Goal: Task Accomplishment & Management: Use online tool/utility

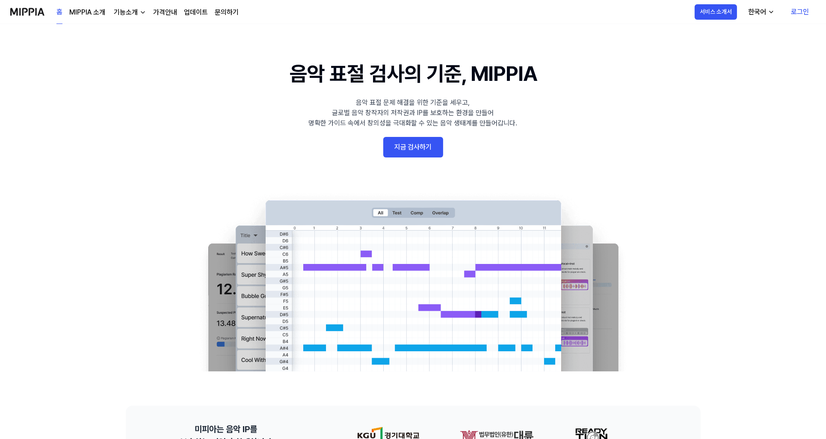
click at [425, 150] on link "지금 검사하기" at bounding box center [413, 147] width 60 height 21
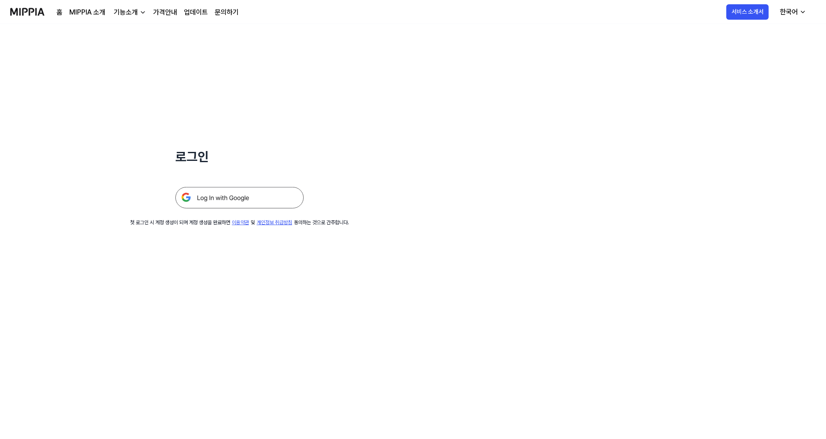
click at [227, 208] on img at bounding box center [239, 197] width 128 height 21
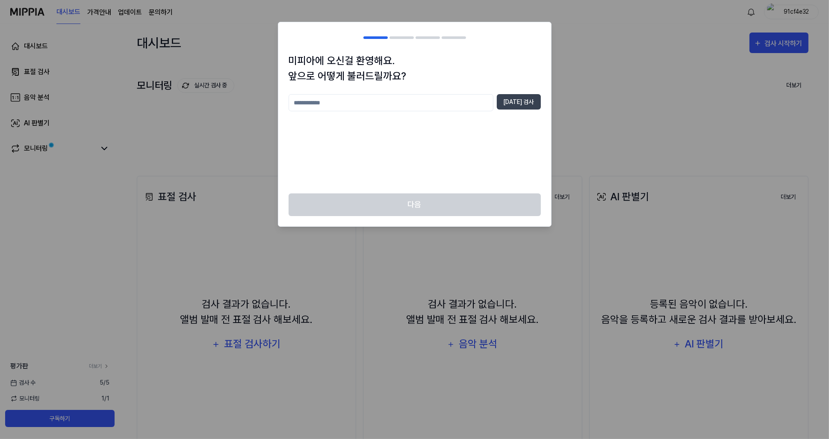
click at [330, 105] on input "text" at bounding box center [391, 102] width 205 height 17
type input "***"
click at [516, 102] on button "중복 검사" at bounding box center [519, 101] width 44 height 15
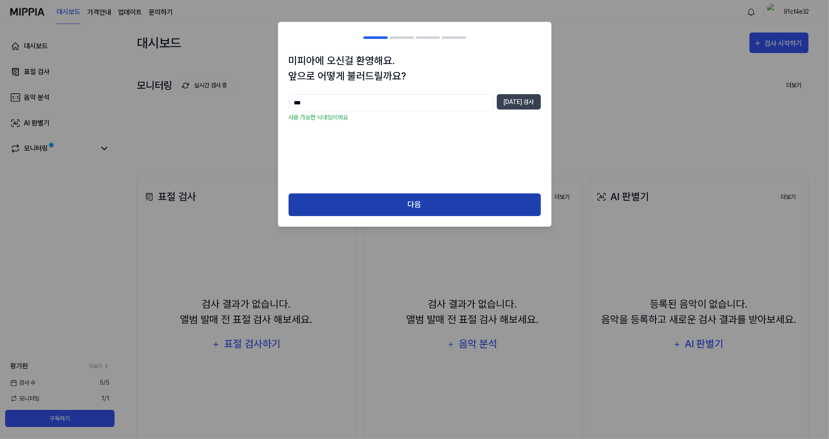
click at [415, 202] on button "다음" at bounding box center [415, 204] width 252 height 23
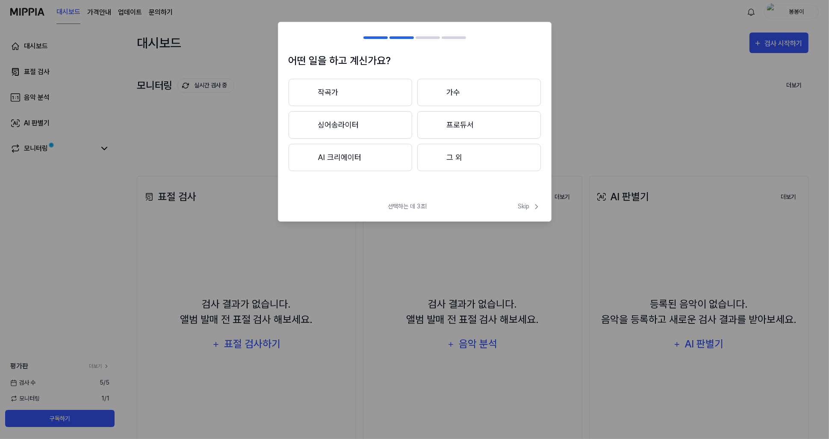
click at [337, 159] on button "AI 크리에이터" at bounding box center [351, 157] width 124 height 27
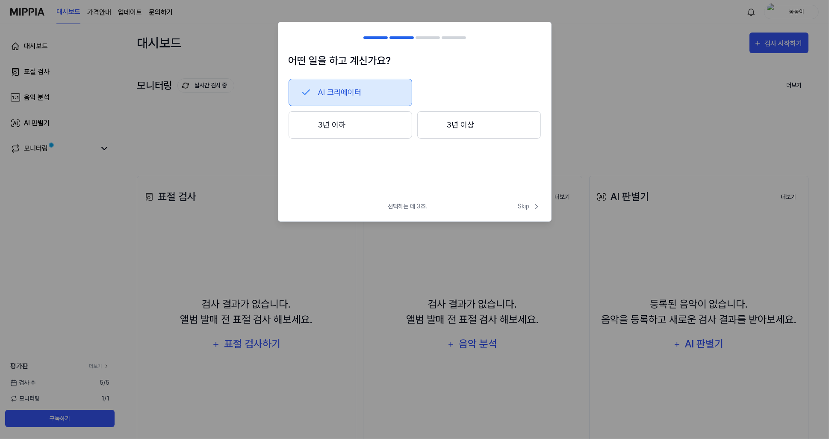
click at [352, 130] on button "3년 이하" at bounding box center [351, 124] width 124 height 27
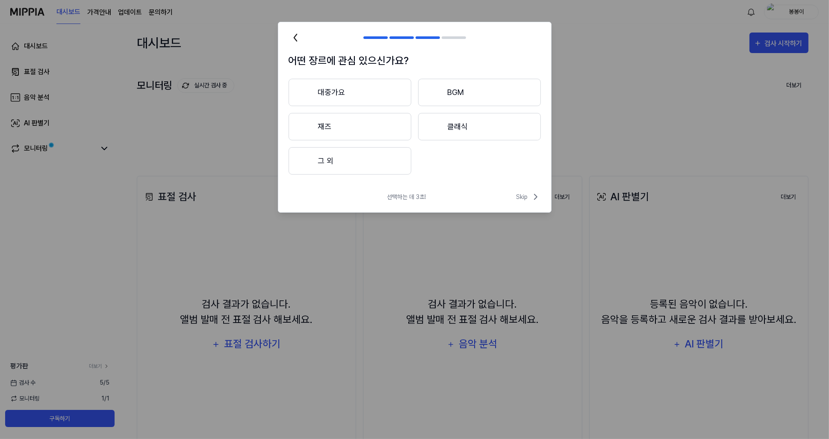
click at [344, 89] on button "대중가요" at bounding box center [350, 92] width 123 height 27
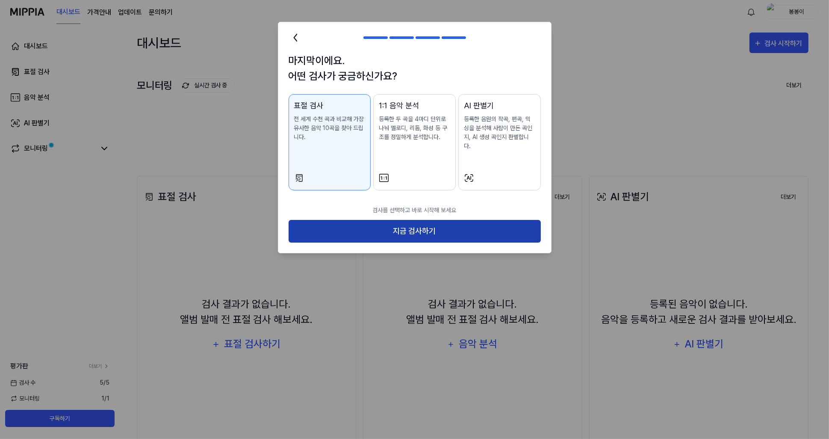
click at [410, 221] on button "지금 검사하기" at bounding box center [415, 231] width 252 height 23
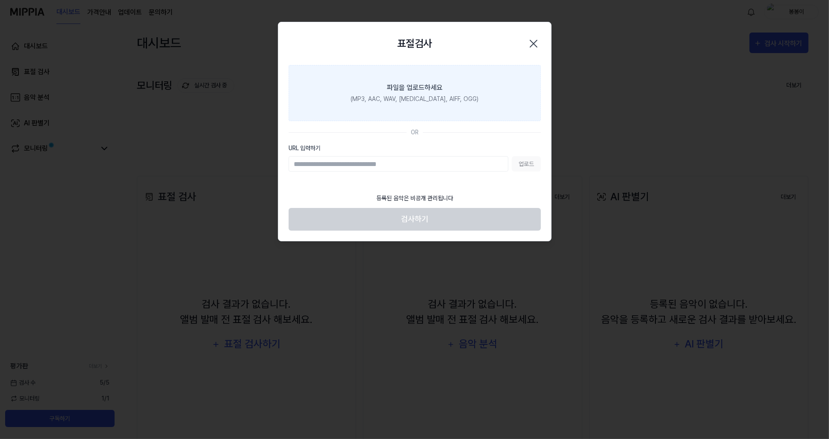
click at [404, 95] on div "(MP3, AAC, WAV, FLAC, AIFF, OGG)" at bounding box center [415, 98] width 128 height 9
click at [0, 0] on input "파일을 업로드하세요 (MP3, AAC, WAV, FLAC, AIFF, OGG)" at bounding box center [0, 0] width 0 height 0
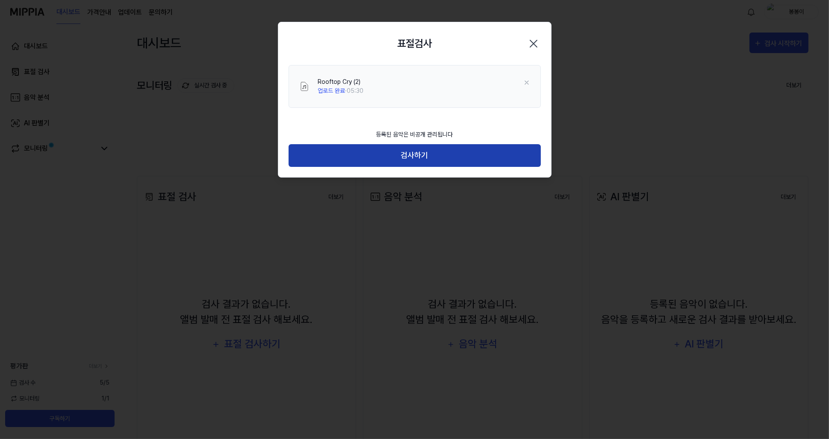
click at [411, 160] on button "검사하기" at bounding box center [415, 155] width 252 height 23
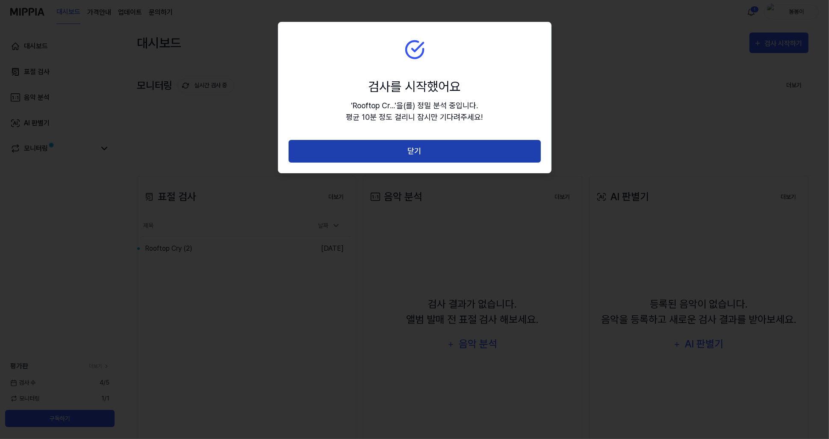
click at [411, 150] on button "닫기" at bounding box center [415, 151] width 252 height 23
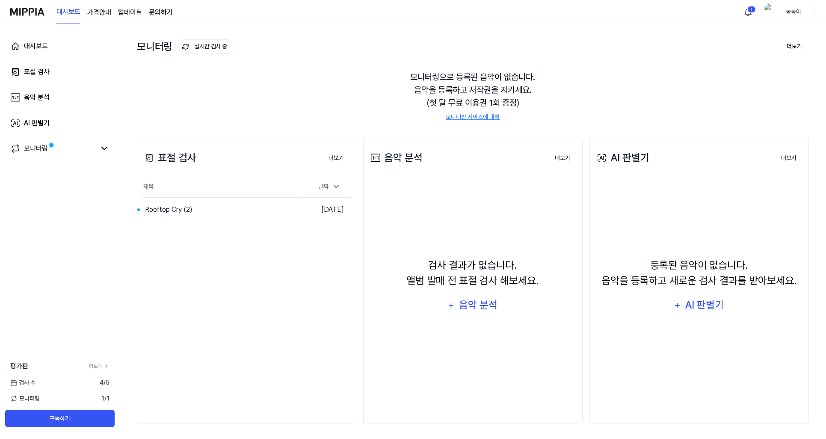
scroll to position [41, 0]
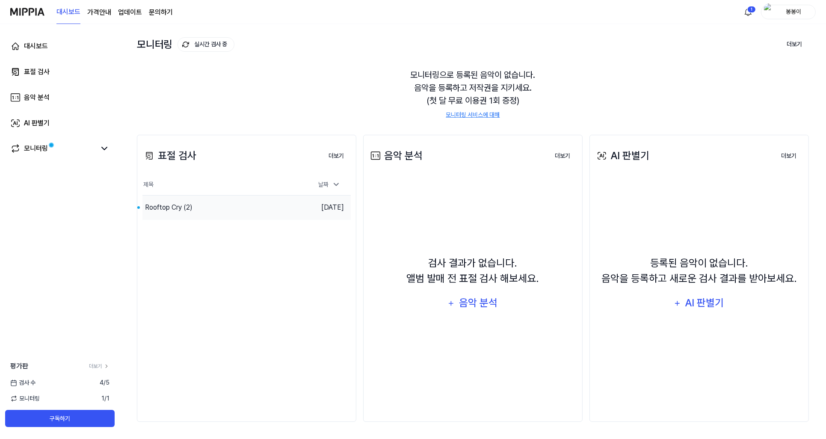
click at [169, 211] on div "Rooftop Cry (2)" at bounding box center [168, 207] width 47 height 10
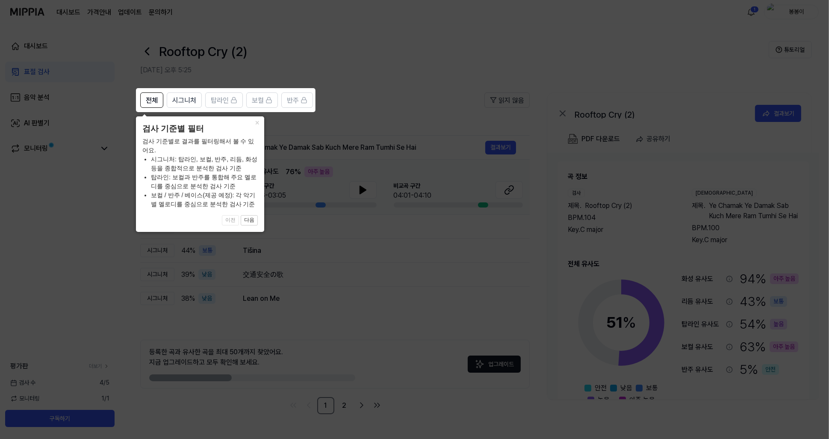
click at [386, 105] on icon at bounding box center [414, 219] width 829 height 439
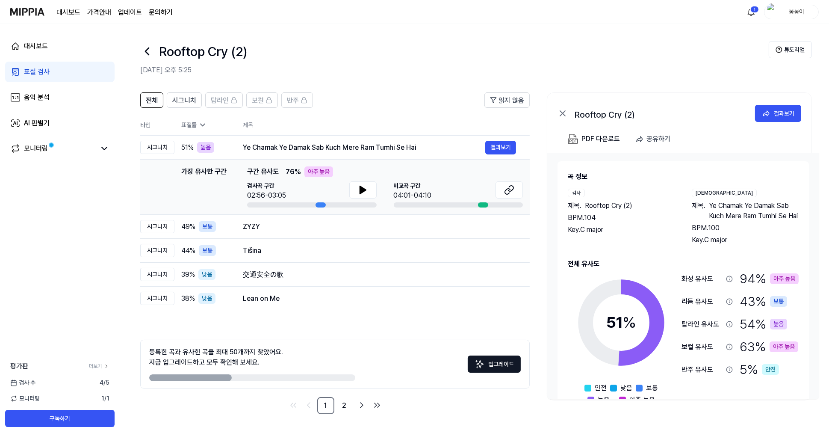
click at [489, 365] on button "업그레이드" at bounding box center [494, 363] width 53 height 17
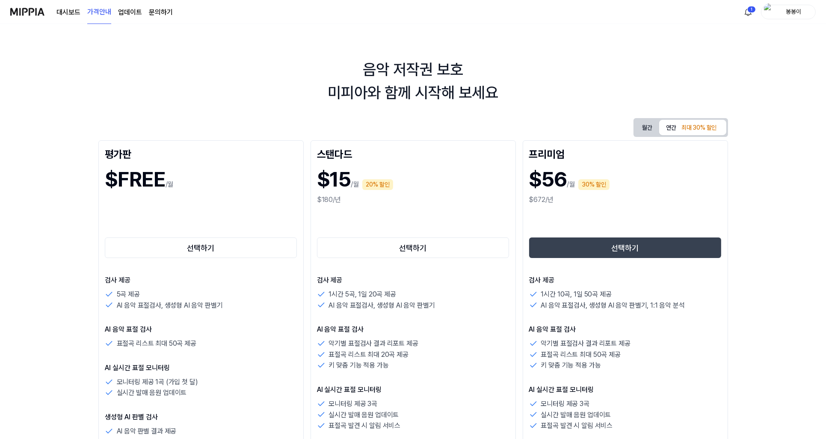
click at [105, 12] on page\) "가격안내" at bounding box center [99, 12] width 24 height 24
click at [55, 13] on div "대시보드 가격안내 업데이트 문의하기" at bounding box center [91, 12] width 162 height 24
click at [65, 12] on link "대시보드" at bounding box center [68, 12] width 24 height 10
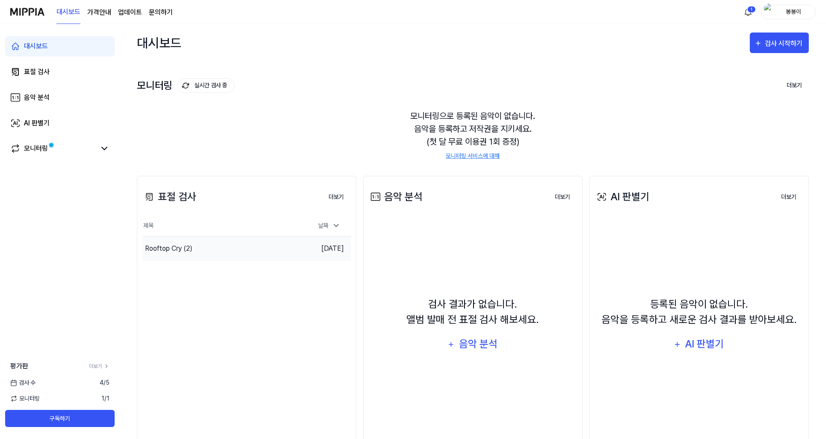
click at [191, 248] on div "Rooftop Cry (2)" at bounding box center [168, 248] width 47 height 10
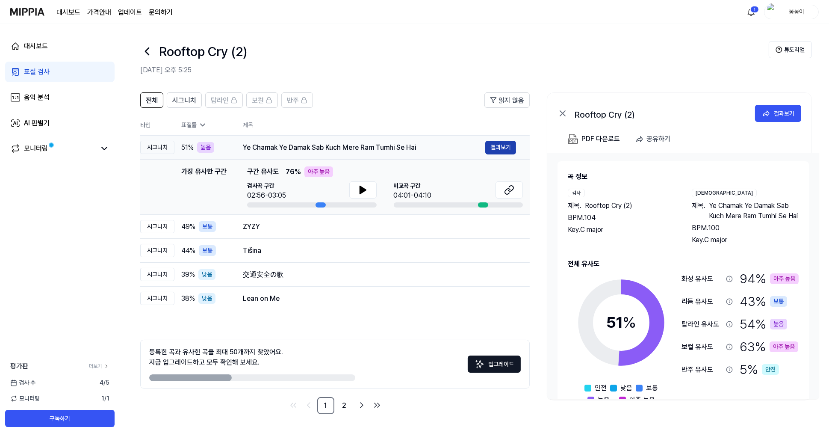
click at [506, 148] on button "결과보기" at bounding box center [500, 148] width 31 height 14
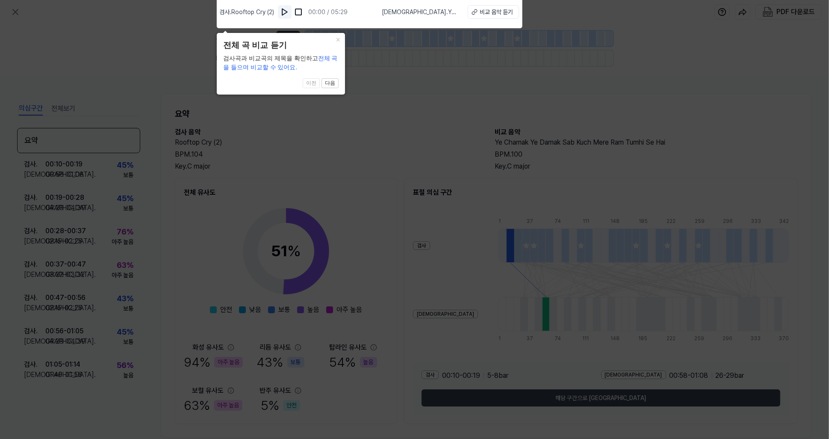
click at [286, 12] on img at bounding box center [284, 12] width 9 height 9
click at [339, 38] on button "×" at bounding box center [338, 39] width 14 height 12
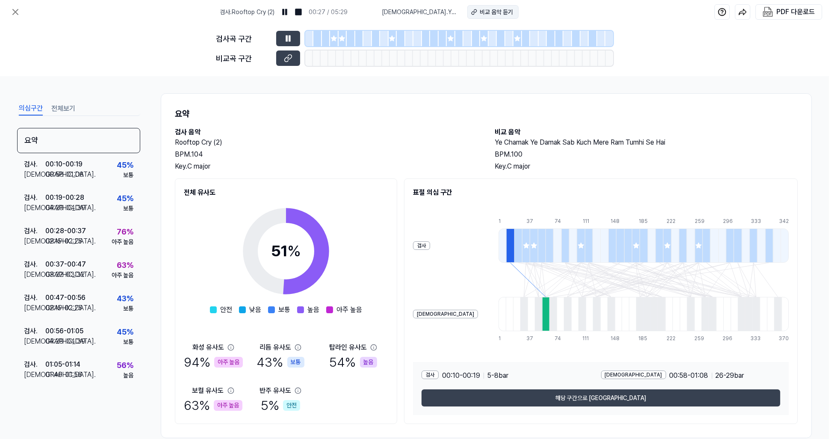
click at [496, 15] on div "비교 음악 듣기" at bounding box center [496, 12] width 33 height 9
click at [287, 37] on icon at bounding box center [286, 38] width 1 height 6
click at [291, 40] on icon at bounding box center [288, 38] width 9 height 9
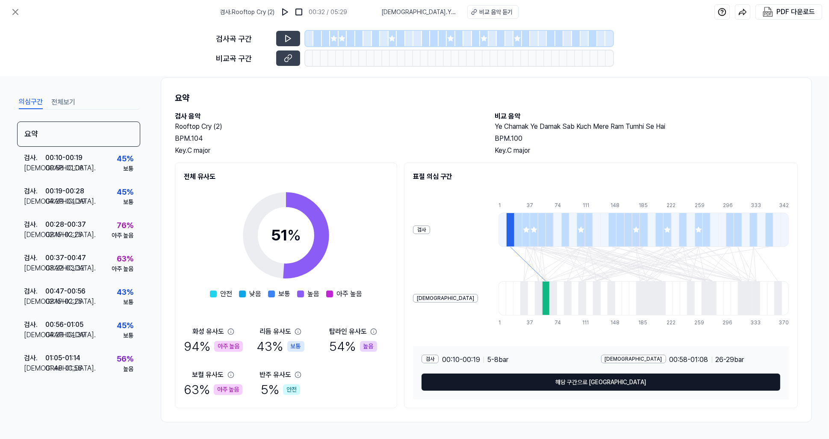
click at [592, 382] on button "해당 구간으로 이동" at bounding box center [601, 381] width 359 height 17
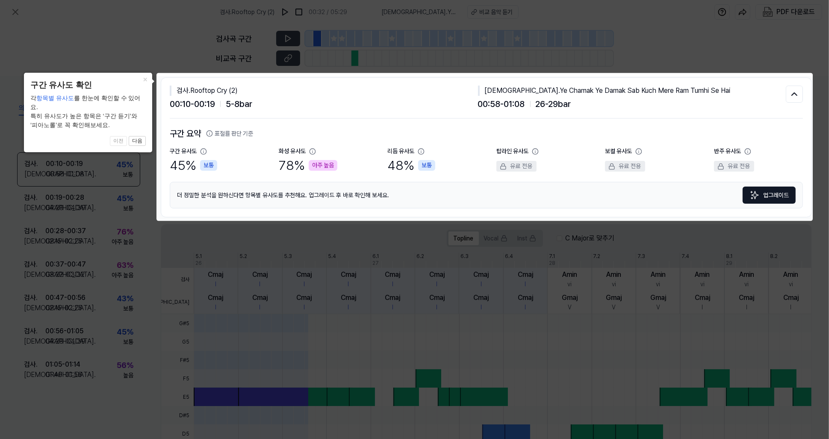
click at [657, 46] on icon at bounding box center [414, 219] width 829 height 439
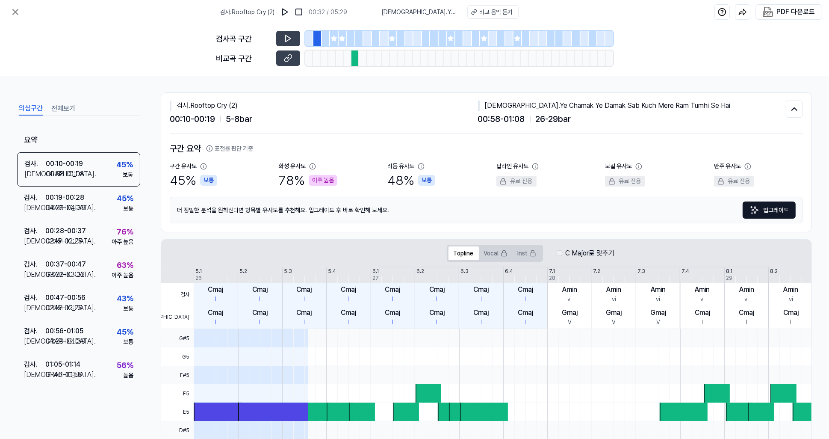
scroll to position [0, 0]
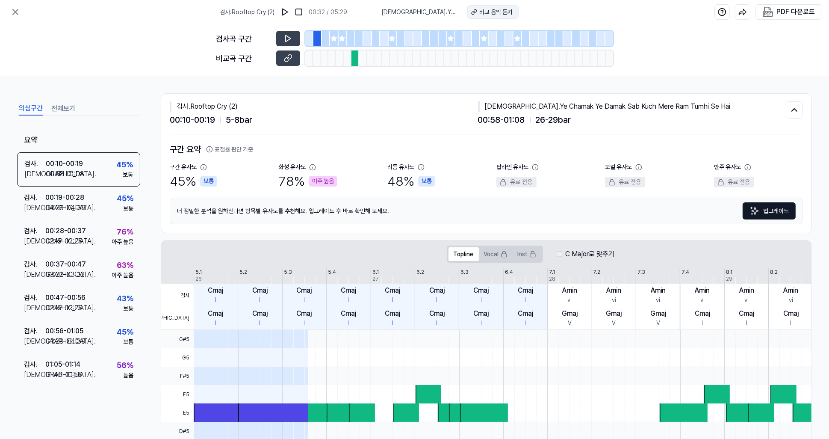
click at [491, 12] on div "비교 음악 듣기" at bounding box center [496, 12] width 33 height 9
click at [354, 57] on div at bounding box center [355, 57] width 8 height 15
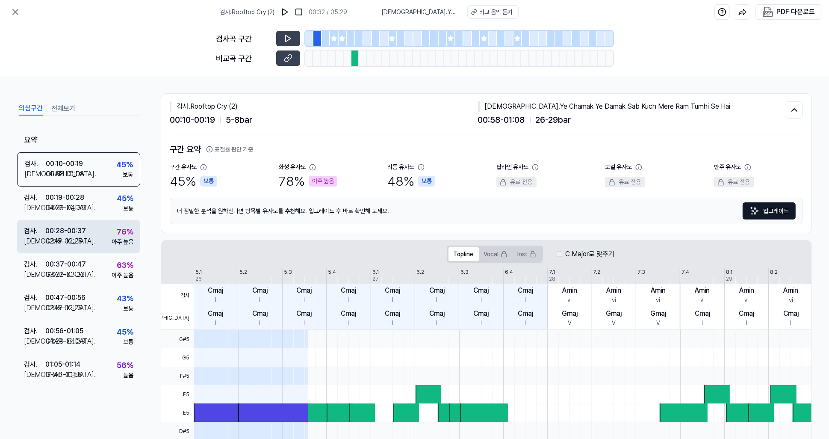
click at [79, 241] on div "02:15 - 02:25" at bounding box center [63, 241] width 37 height 10
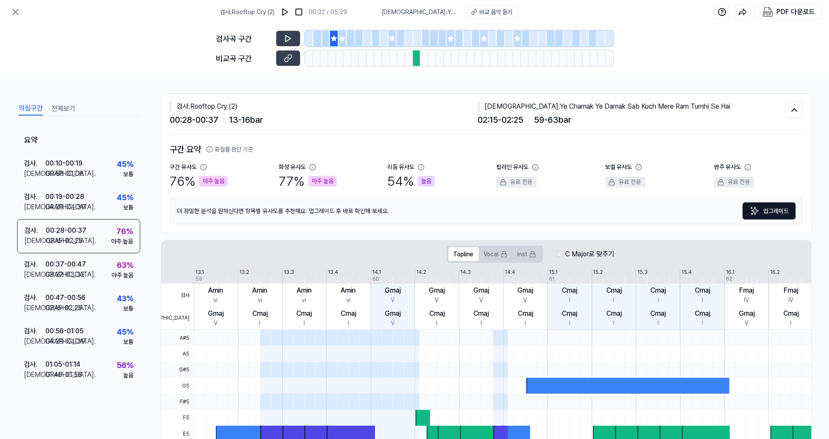
click at [416, 62] on div at bounding box center [417, 57] width 8 height 15
click at [72, 231] on div "00:28 - 00:37" at bounding box center [66, 230] width 41 height 10
click at [74, 272] on div "03:22 - 03:32" at bounding box center [64, 274] width 39 height 10
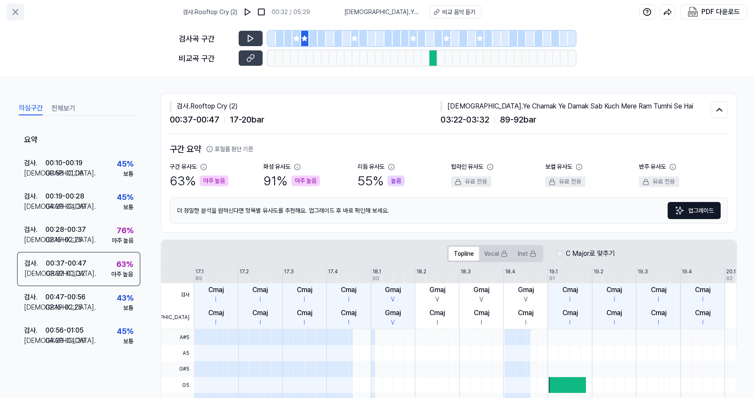
click at [14, 14] on icon at bounding box center [15, 12] width 10 height 10
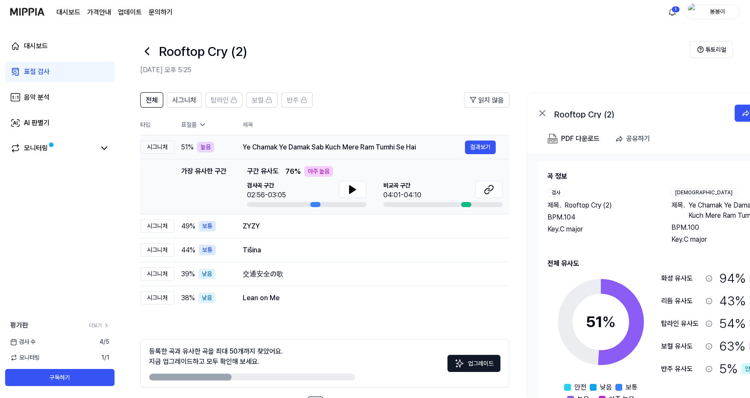
drag, startPoint x: 243, startPoint y: 147, endPoint x: 314, endPoint y: 150, distance: 71.1
click at [314, 150] on div "Ye Chamak Ye Damak Sab Kuch Mere Ram Tumhi Se Hai" at bounding box center [354, 147] width 222 height 10
click at [478, 148] on button "결과보기" at bounding box center [480, 148] width 31 height 14
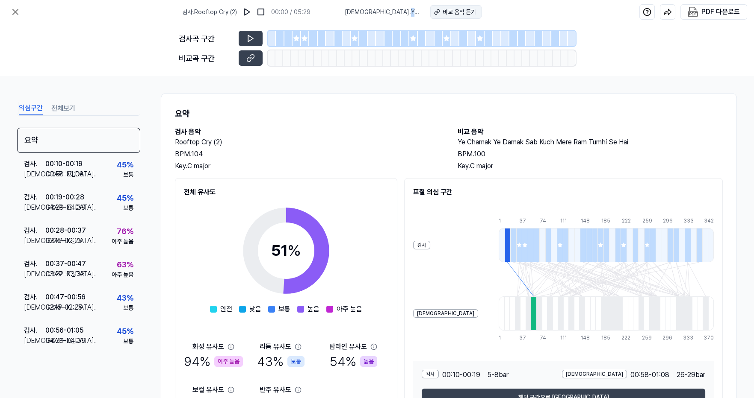
drag, startPoint x: 356, startPoint y: 10, endPoint x: 429, endPoint y: 10, distance: 73.1
click at [429, 10] on div "비교 . Ye Chamak Ye Damak Sab Kuch Mere Ram Tumhi Se Hai 비교 음악 듣기" at bounding box center [413, 12] width 137 height 14
click at [455, 14] on div "비교 음악 듣기" at bounding box center [459, 12] width 33 height 9
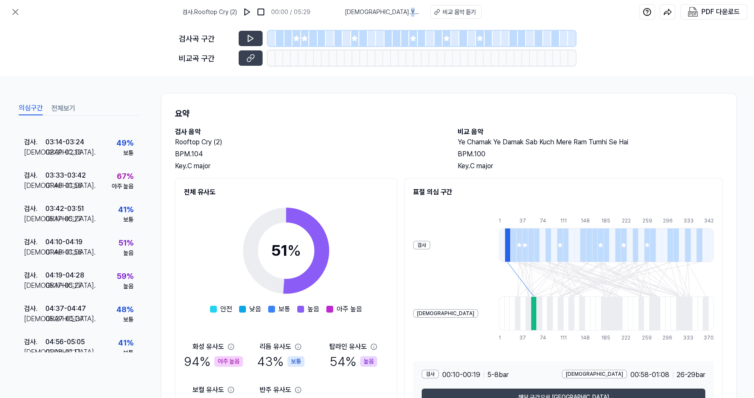
scroll to position [566, 0]
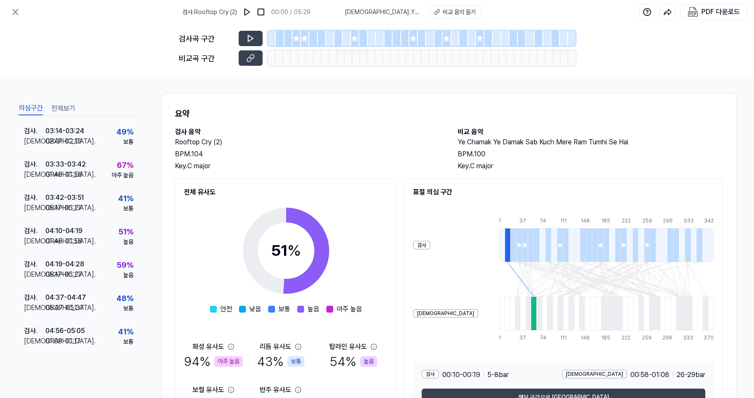
click at [300, 147] on h2 "Rooftop Cry (2)" at bounding box center [308, 142] width 266 height 10
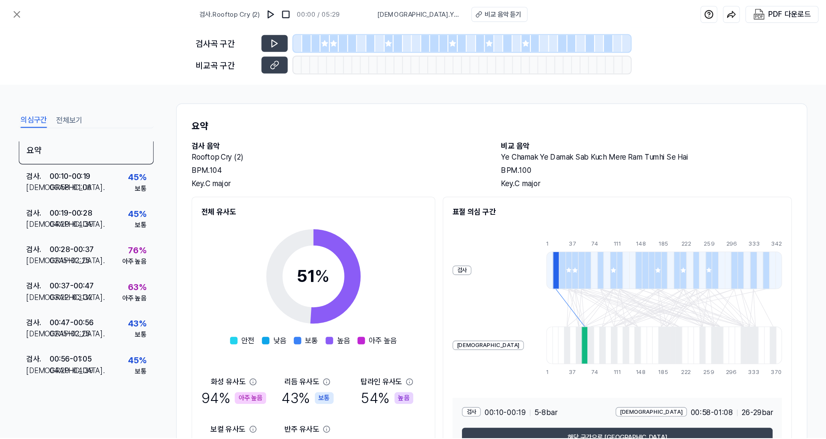
scroll to position [0, 0]
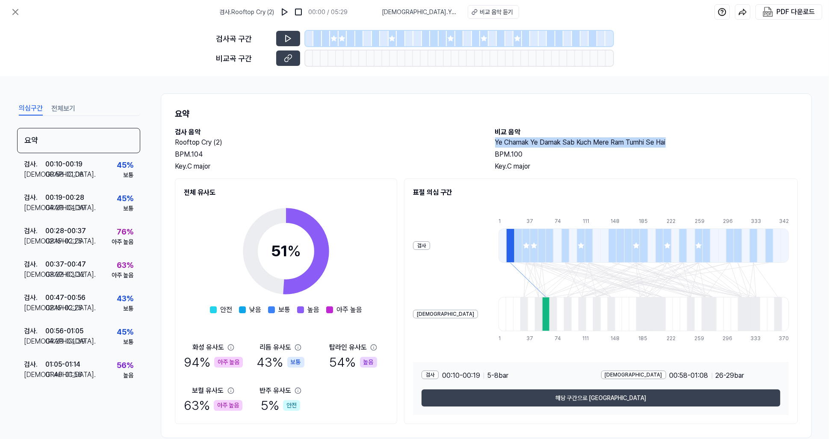
drag, startPoint x: 494, startPoint y: 141, endPoint x: 674, endPoint y: 144, distance: 179.6
click at [674, 144] on h2 "Ye Chamak Ye Damak Sab Kuch Mere Ram Tumhi Se Hai" at bounding box center [646, 142] width 303 height 10
copy h2 "Ye Chamak Ye Damak Sab Kuch Mere Ram Tumhi Se Hai"
click at [12, 15] on icon at bounding box center [15, 12] width 10 height 10
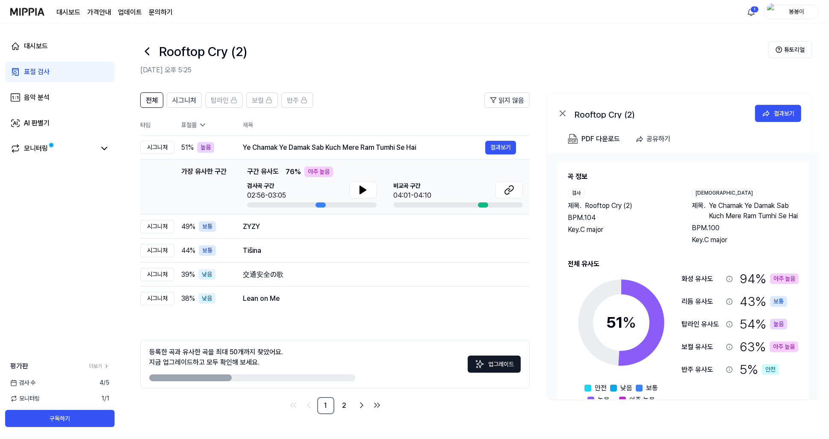
click at [502, 366] on button "업그레이드" at bounding box center [494, 363] width 53 height 17
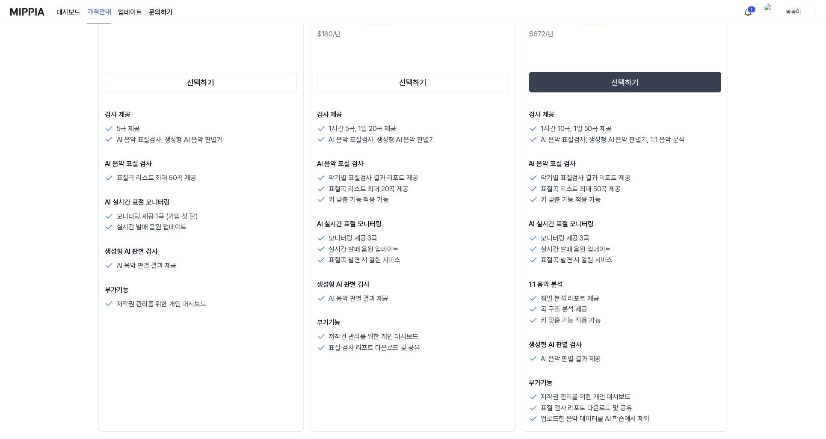
scroll to position [171, 0]
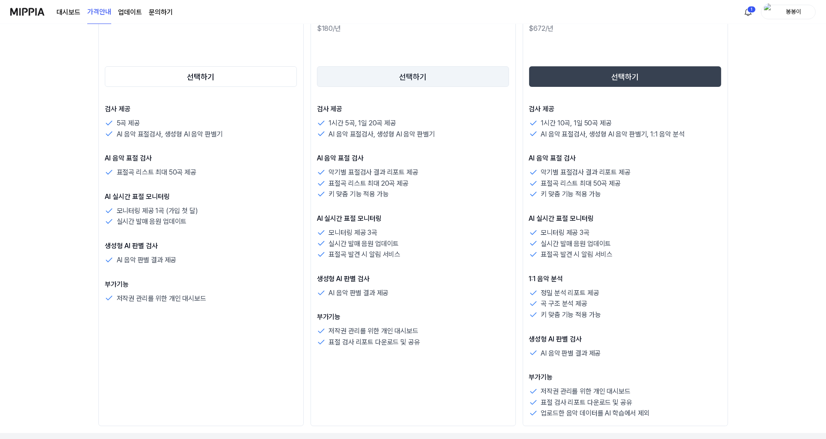
click at [413, 78] on button "선택하기" at bounding box center [413, 76] width 192 height 21
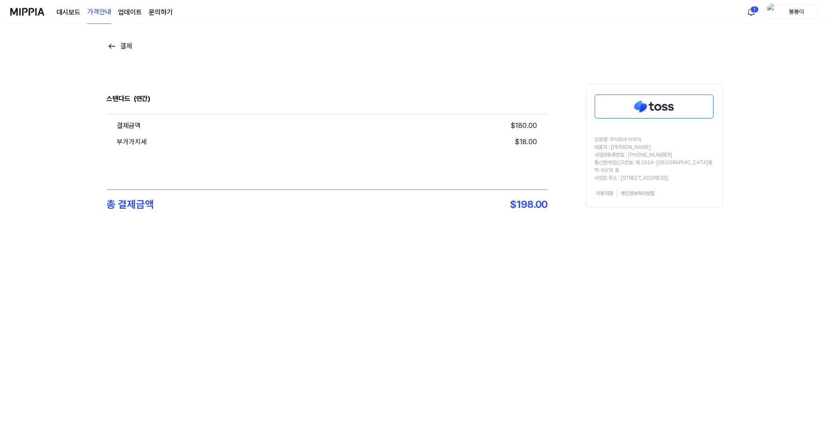
click at [113, 46] on img at bounding box center [112, 46] width 10 height 10
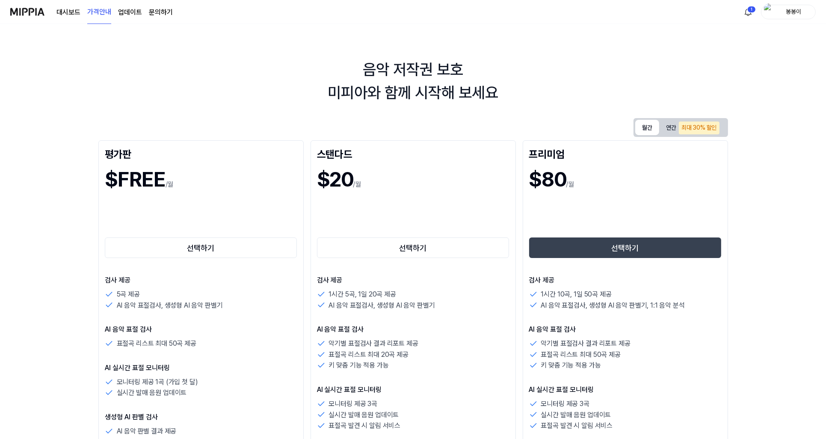
click at [641, 128] on button "월간" at bounding box center [647, 127] width 24 height 15
click at [411, 251] on button "선택하기" at bounding box center [413, 247] width 192 height 21
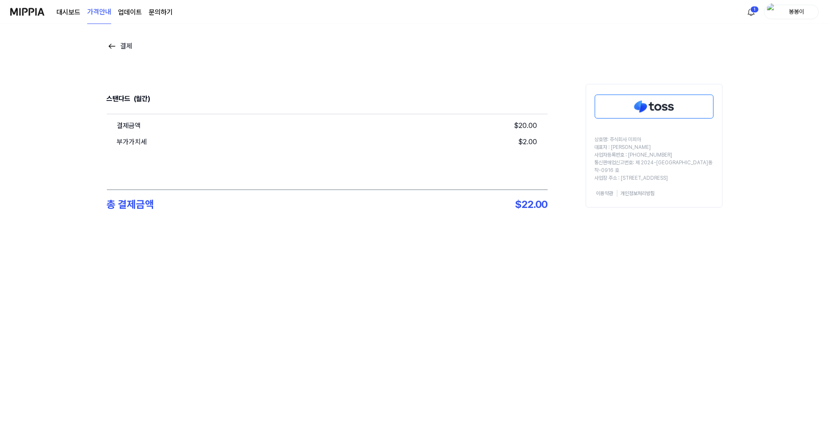
click at [656, 103] on img at bounding box center [654, 106] width 118 height 23
click at [652, 106] on img at bounding box center [654, 106] width 118 height 23
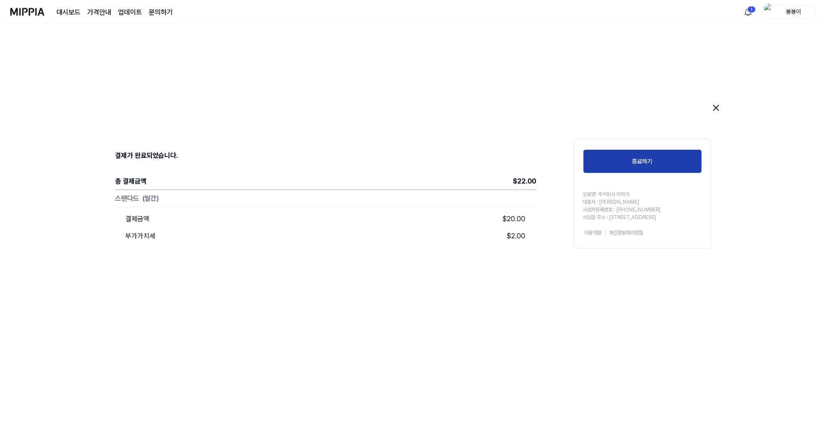
click at [643, 162] on button "종료하기" at bounding box center [642, 161] width 119 height 24
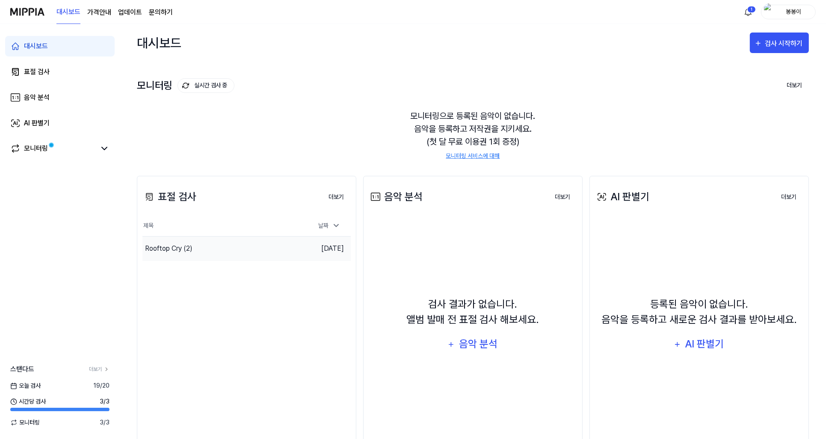
click at [182, 249] on div "Rooftop Cry (2)" at bounding box center [168, 248] width 47 height 10
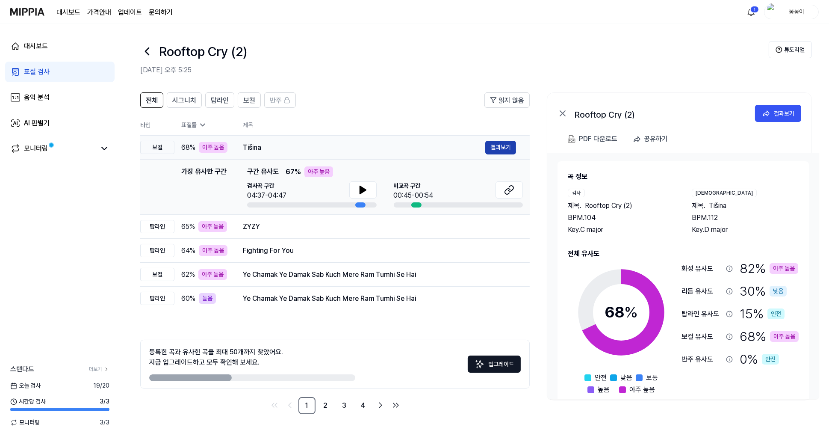
click at [506, 146] on button "결과보기" at bounding box center [500, 148] width 31 height 14
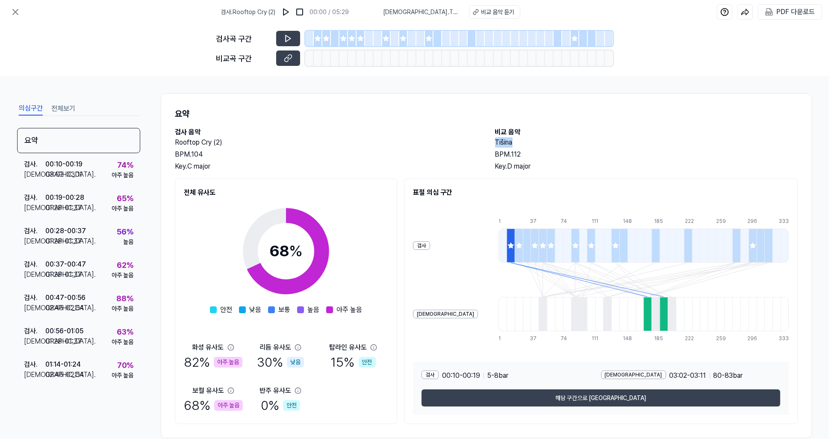
drag, startPoint x: 493, startPoint y: 141, endPoint x: 511, endPoint y: 142, distance: 18.9
click at [511, 142] on div "검사 음악 Rooftop Cry (2) BPM. 104 Key. C major 비교 음악 Tišina BPM. 112 Key. D major" at bounding box center [486, 149] width 623 height 44
copy h2 "Tišina"
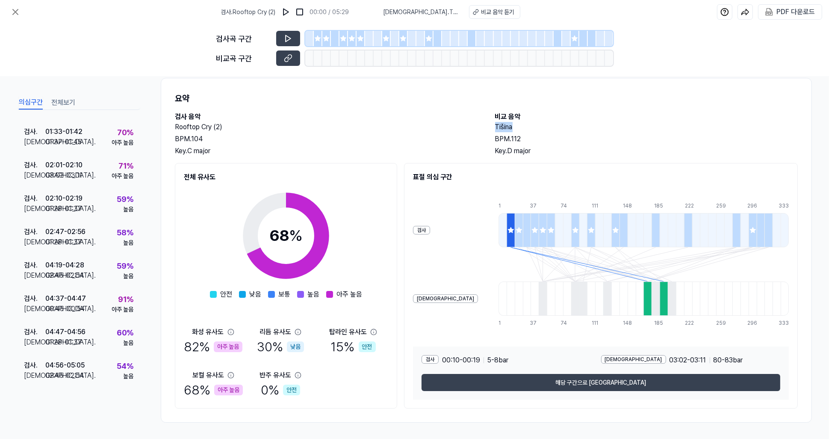
scroll to position [16, 0]
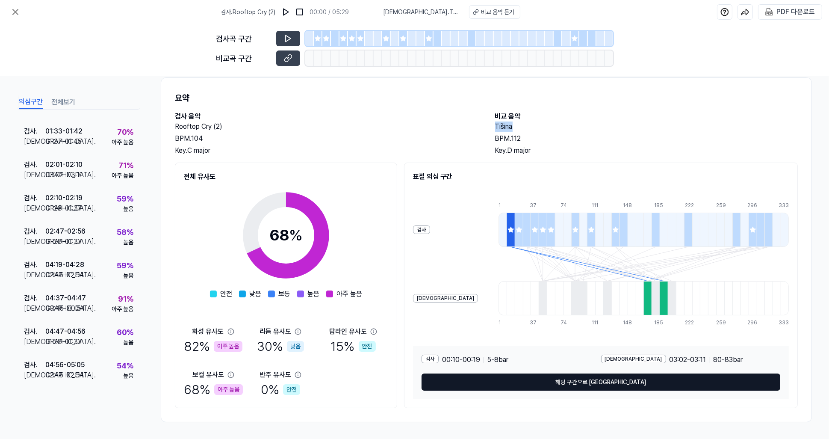
click at [597, 384] on button "해당 구간으로 이동" at bounding box center [601, 381] width 359 height 17
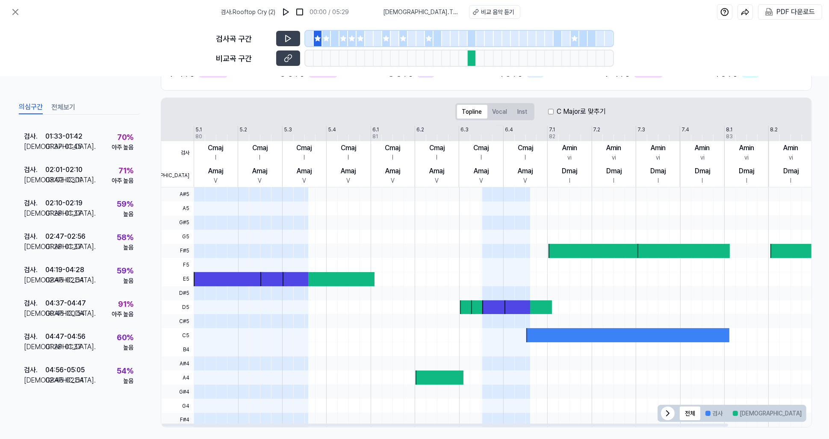
scroll to position [114, 0]
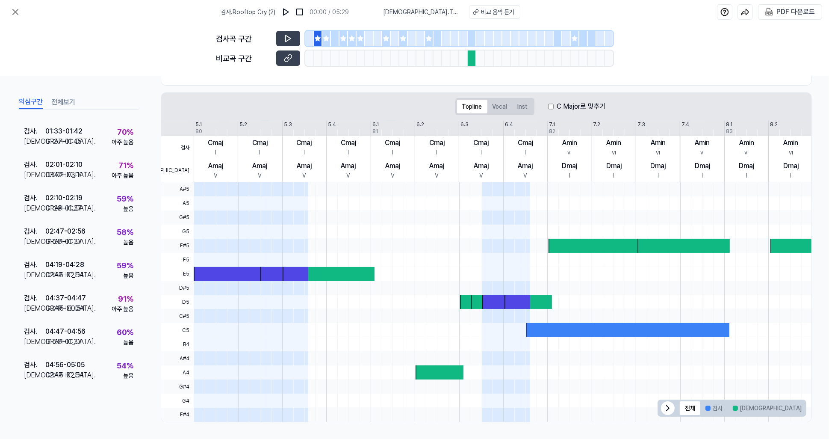
click at [65, 100] on button "전체보기" at bounding box center [63, 102] width 24 height 14
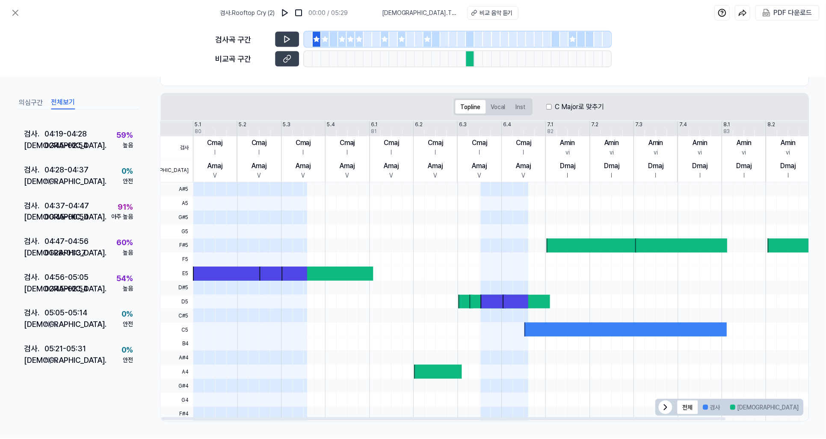
scroll to position [0, 0]
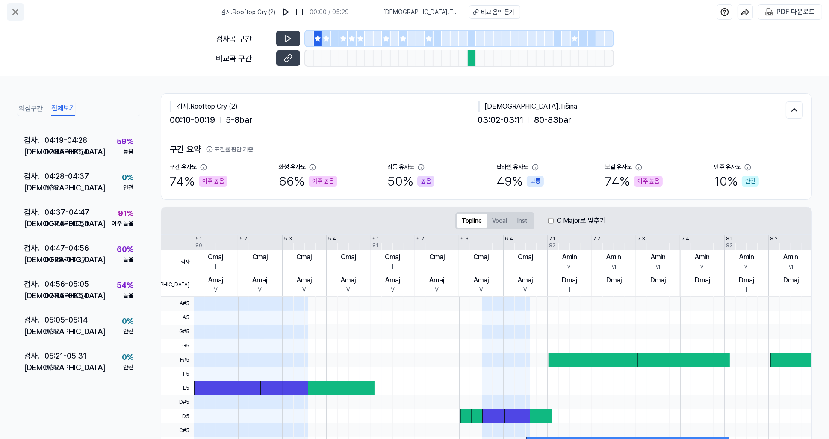
click at [14, 9] on icon at bounding box center [15, 12] width 10 height 10
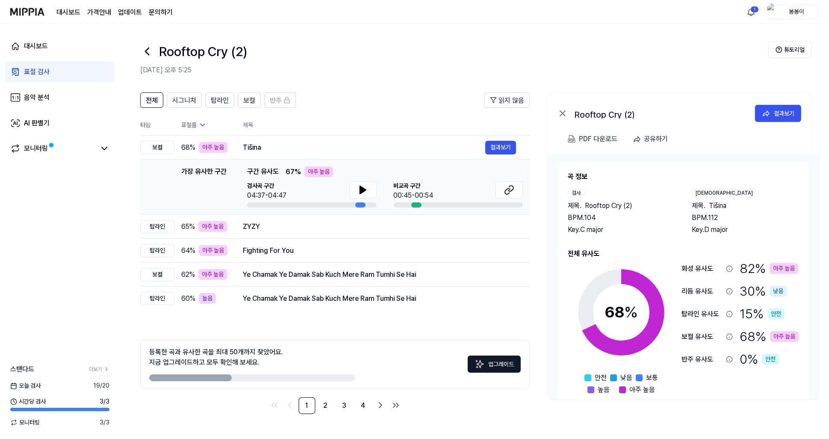
click at [502, 364] on button "업그레이드" at bounding box center [494, 363] width 53 height 17
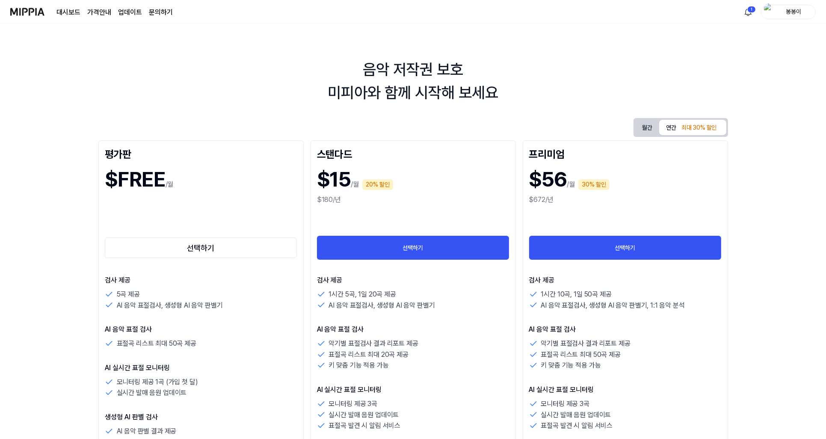
click at [650, 127] on button "월간" at bounding box center [647, 128] width 24 height 16
click at [23, 7] on img at bounding box center [27, 12] width 34 height 24
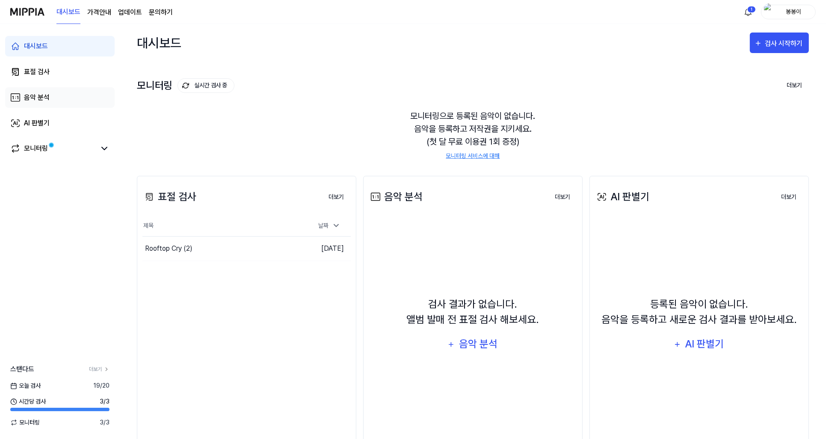
click at [31, 98] on div "음악 분석" at bounding box center [37, 97] width 26 height 10
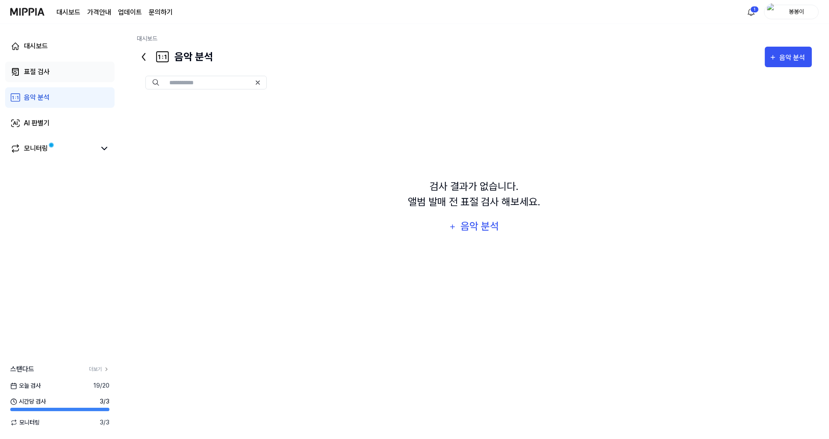
click at [40, 74] on div "표절 검사" at bounding box center [37, 72] width 26 height 10
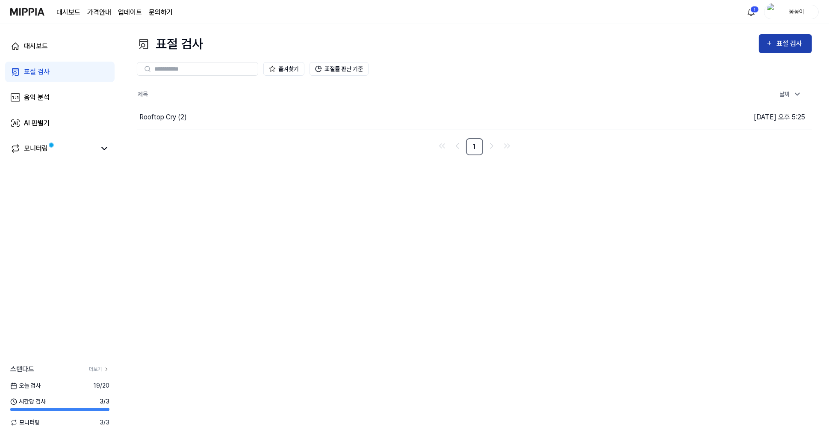
click at [782, 36] on button "표절 검사" at bounding box center [785, 43] width 53 height 19
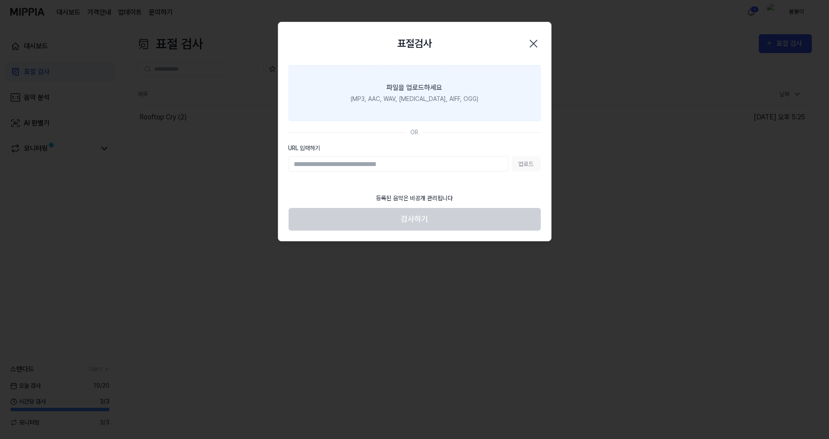
click at [400, 80] on label "파일을 업로드하세요 (MP3, AAC, WAV, FLAC, AIFF, OGG)" at bounding box center [415, 93] width 252 height 56
click at [0, 0] on input "파일을 업로드하세요 (MP3, AAC, WAV, FLAC, AIFF, OGG)" at bounding box center [0, 0] width 0 height 0
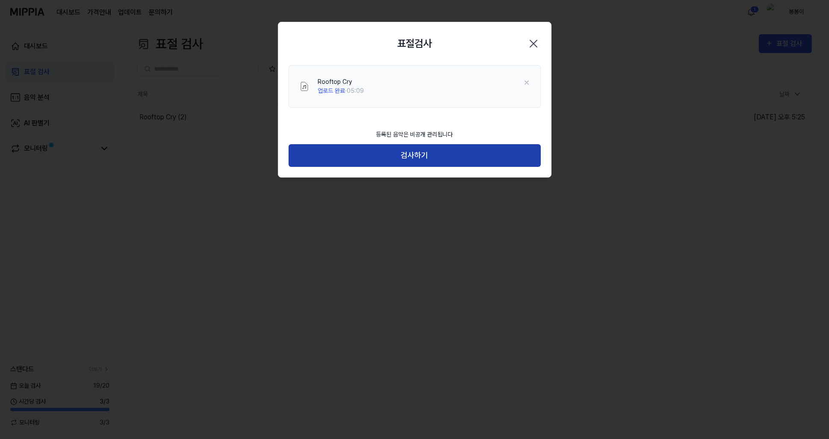
click at [413, 159] on button "검사하기" at bounding box center [415, 155] width 252 height 23
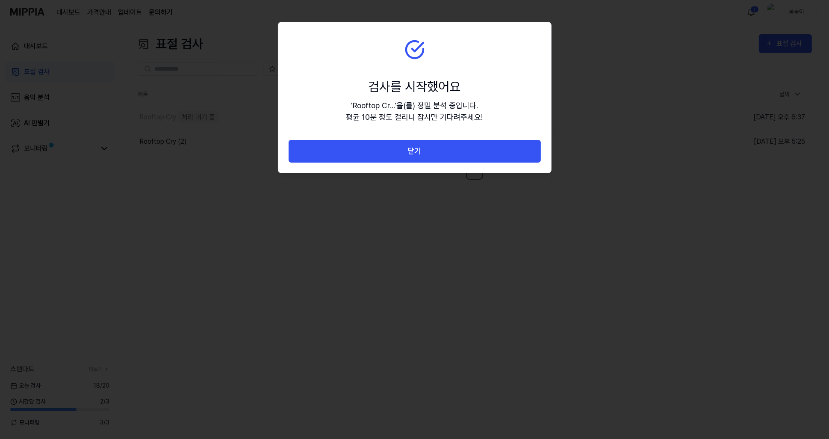
click at [230, 194] on div at bounding box center [414, 219] width 829 height 439
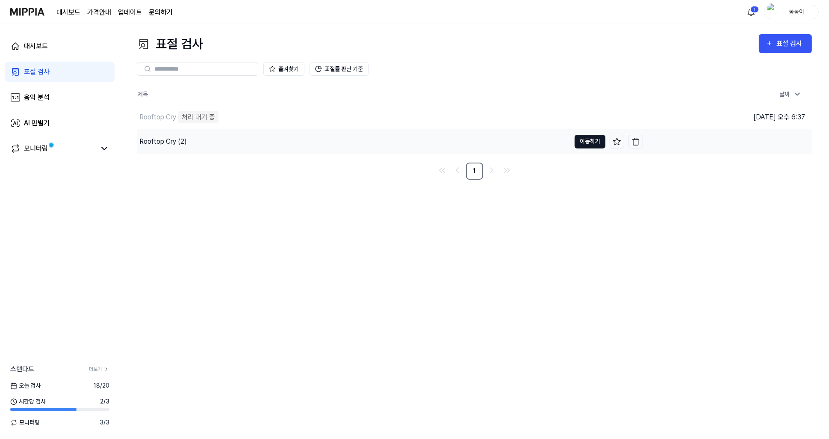
click at [587, 136] on button "이동하기" at bounding box center [590, 142] width 31 height 14
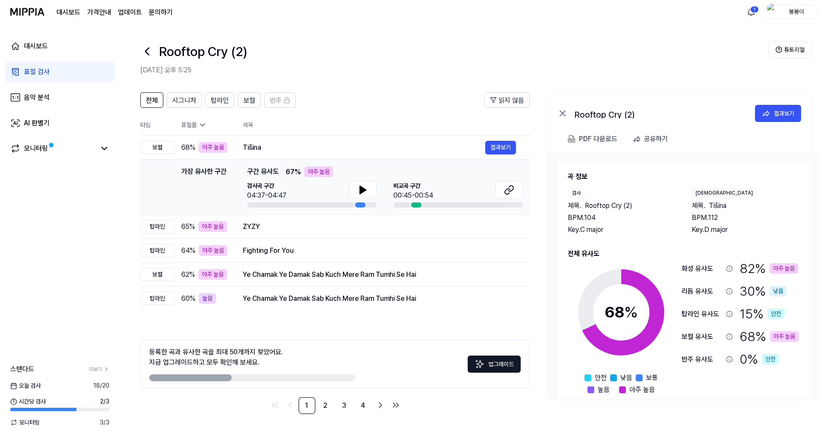
click at [147, 52] on icon at bounding box center [146, 51] width 3 height 7
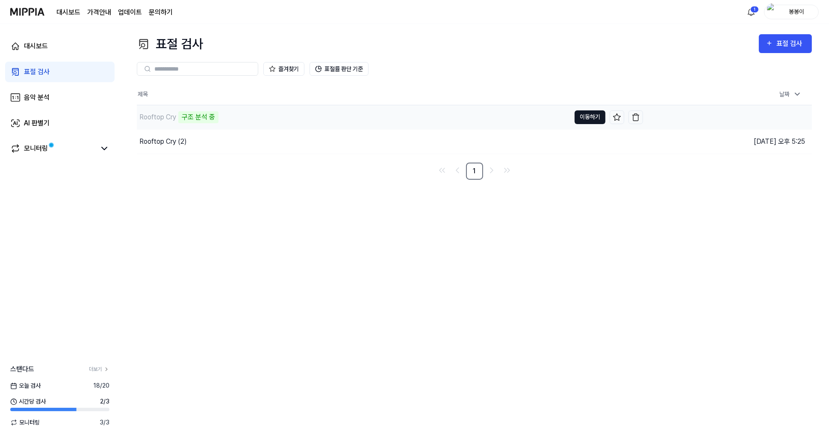
click at [586, 115] on button "이동하기" at bounding box center [590, 117] width 31 height 14
click at [595, 113] on button "이동하기" at bounding box center [590, 117] width 31 height 14
click at [103, 144] on icon at bounding box center [104, 148] width 10 height 10
click at [584, 115] on button "이동하기" at bounding box center [590, 117] width 31 height 14
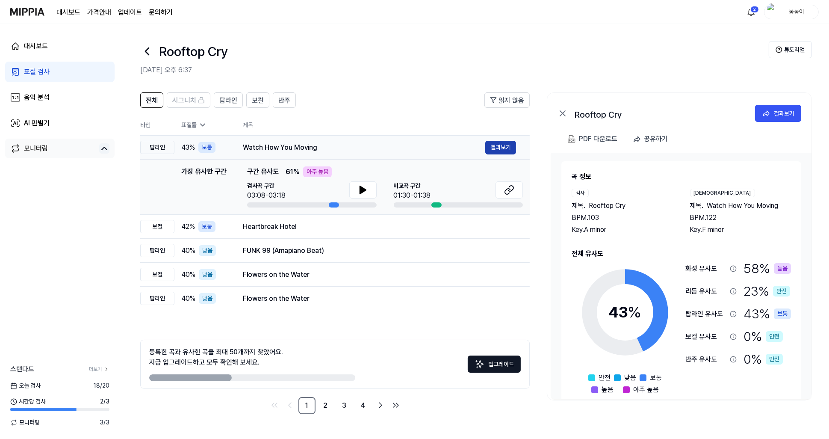
click at [507, 148] on button "결과보기" at bounding box center [500, 148] width 31 height 14
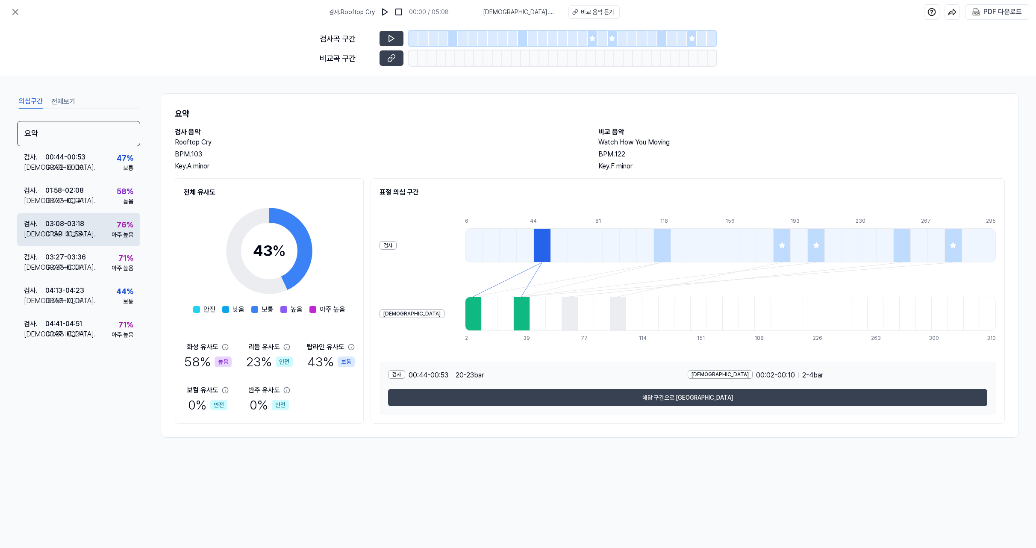
click at [80, 230] on div "01:30 - 01:38" at bounding box center [63, 234] width 37 height 10
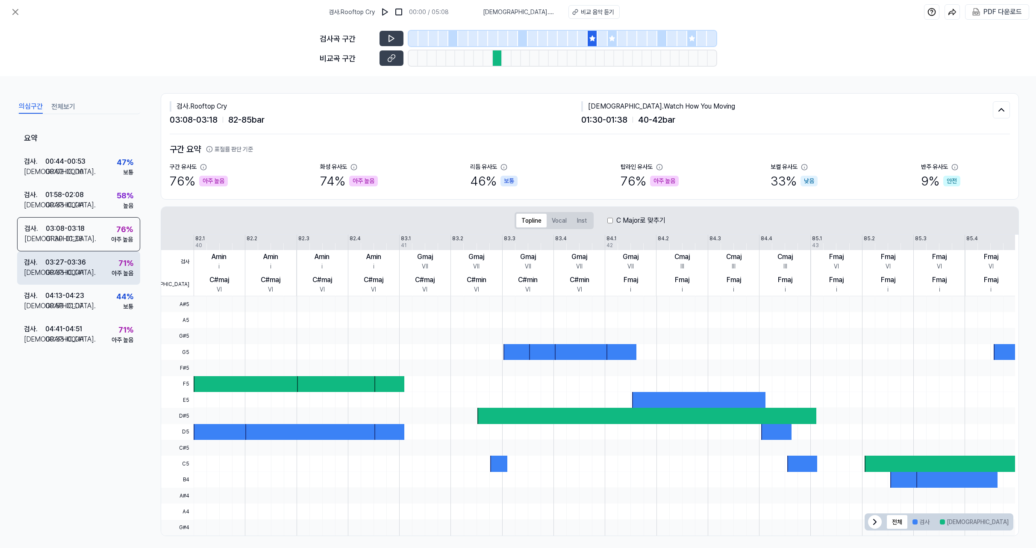
click at [93, 271] on div "검사 . 03:27 - 03:36 비교 . 00:33 - 00:41 71 % 아주 높음" at bounding box center [78, 267] width 123 height 33
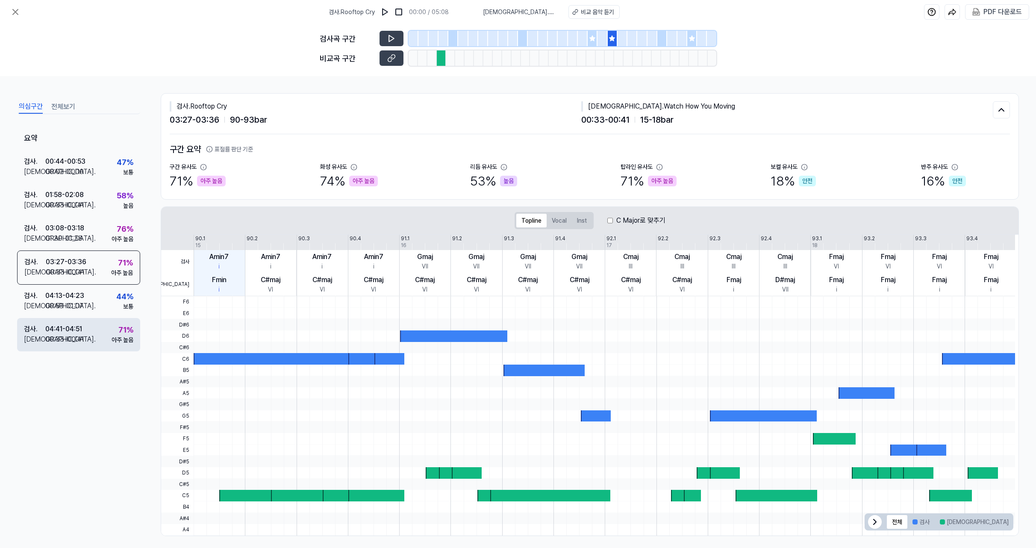
click at [65, 327] on div "04:41 - 04:51" at bounding box center [63, 329] width 37 height 10
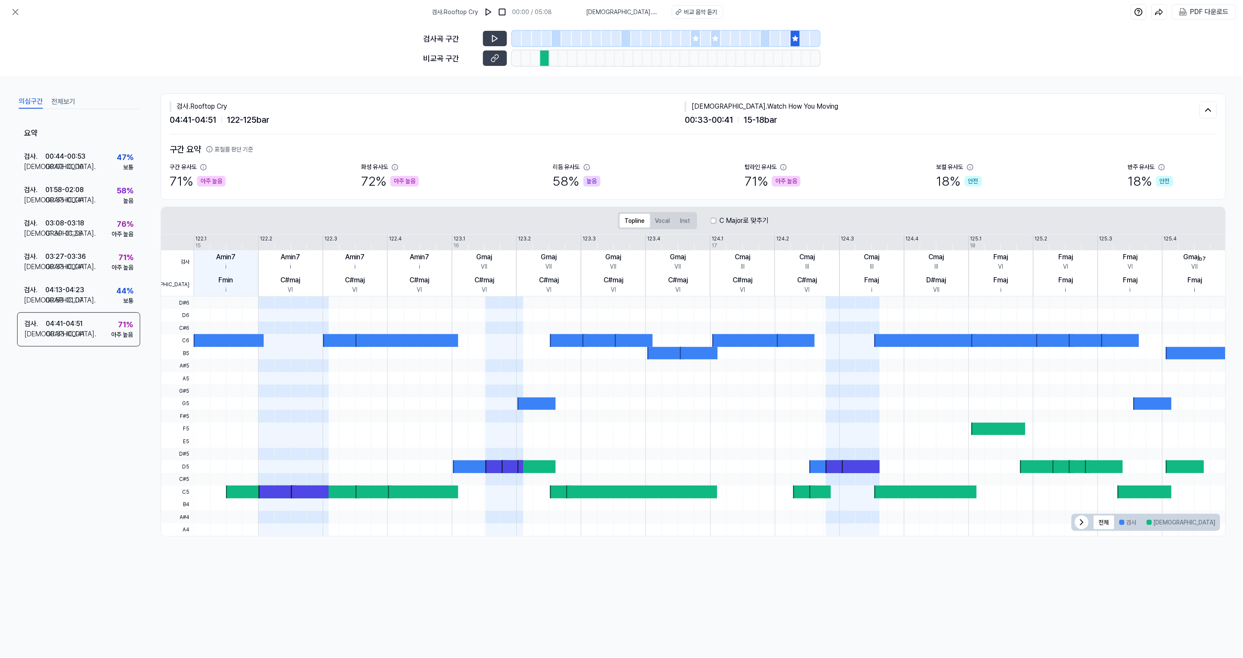
click at [829, 438] on div "검사 . Rooftop Cry 00:00 / 05:08 비교 . Watch How You Moving 비교 음악 듣기 PDF 다운로드 검사곡 …" at bounding box center [621, 329] width 1243 height 658
click at [11, 10] on icon at bounding box center [15, 12] width 10 height 10
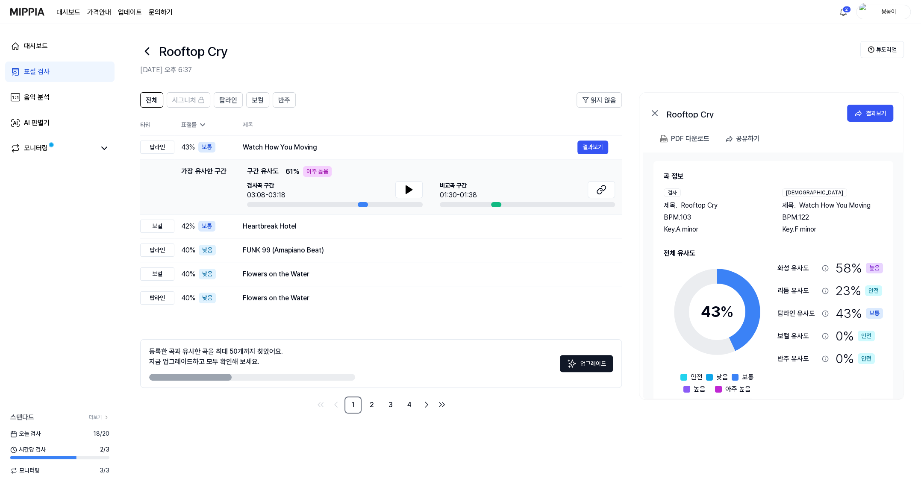
click at [41, 71] on div "표절 검사" at bounding box center [37, 72] width 26 height 10
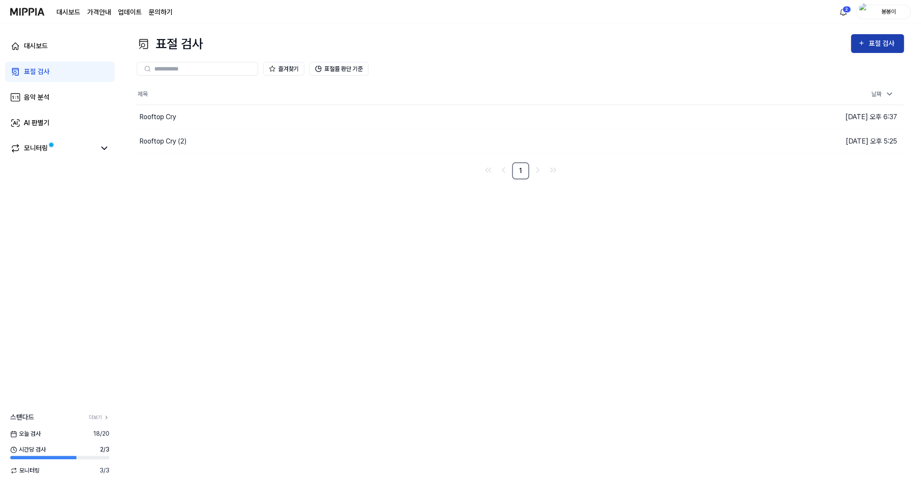
click at [829, 42] on div "표절 검사" at bounding box center [883, 43] width 29 height 11
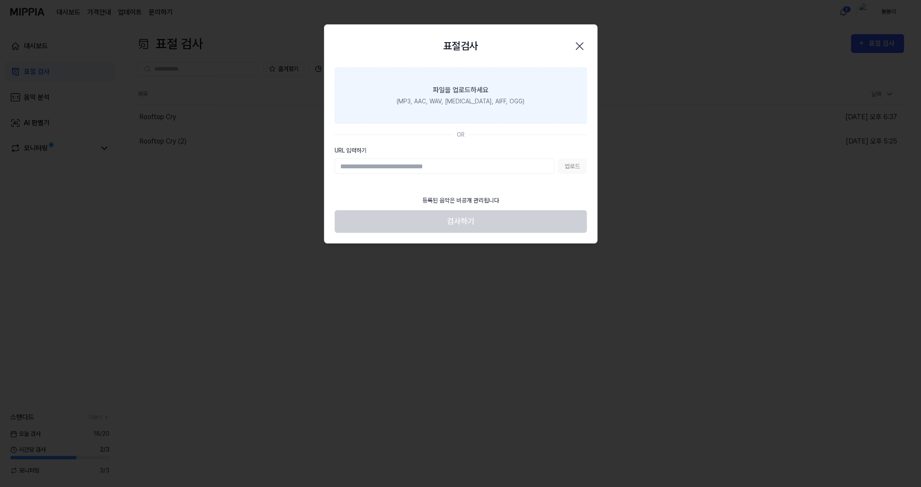
click at [456, 102] on div "(MP3, AAC, WAV, FLAC, AIFF, OGG)" at bounding box center [461, 101] width 128 height 9
click at [0, 0] on input "파일을 업로드하세요 (MP3, AAC, WAV, FLAC, AIFF, OGG)" at bounding box center [0, 0] width 0 height 0
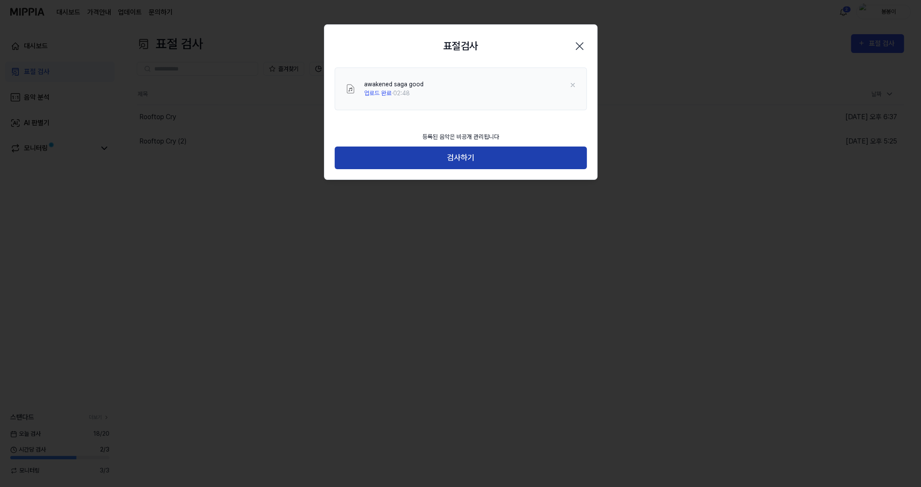
click at [455, 167] on button "검사하기" at bounding box center [461, 158] width 252 height 23
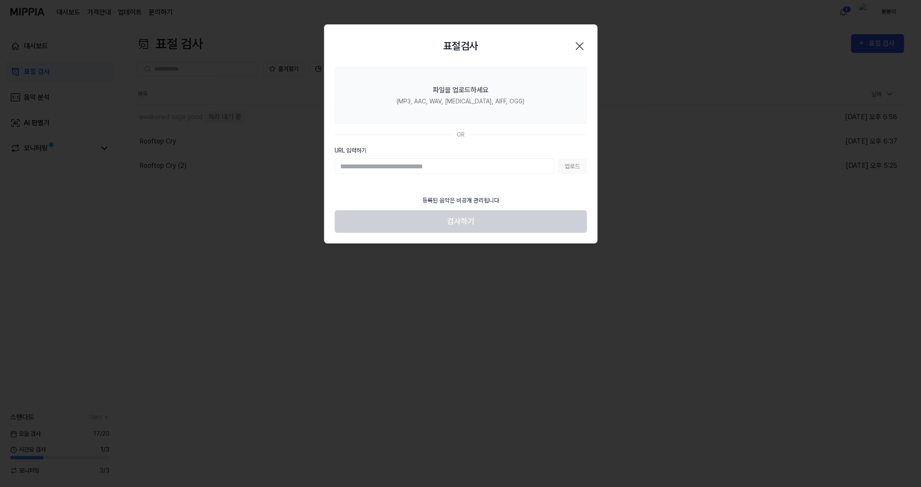
drag, startPoint x: 263, startPoint y: 35, endPoint x: 226, endPoint y: 38, distance: 37.3
click at [264, 37] on div at bounding box center [460, 243] width 921 height 487
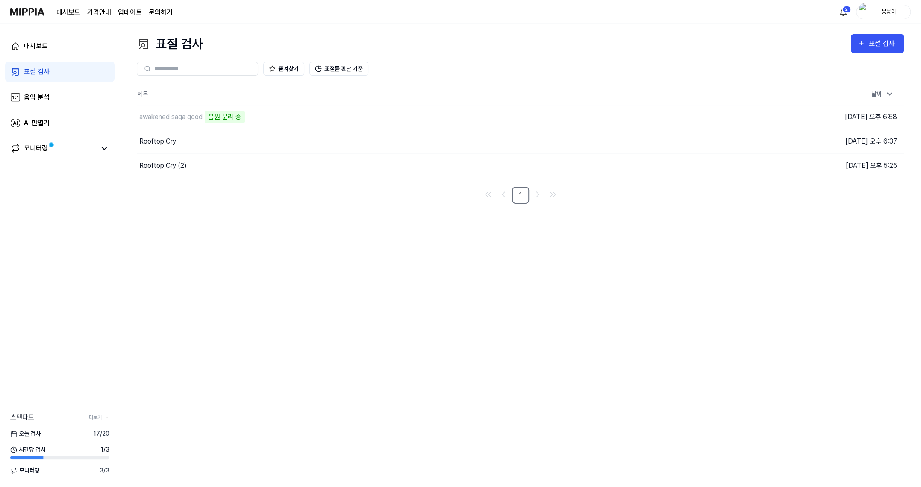
click at [34, 6] on img at bounding box center [27, 12] width 34 height 24
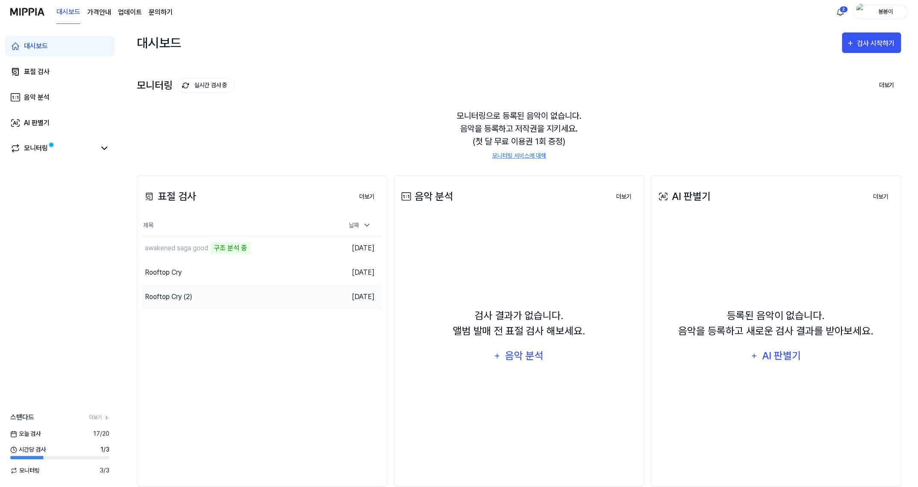
click at [187, 296] on div "Rooftop Cry (2)" at bounding box center [168, 297] width 47 height 10
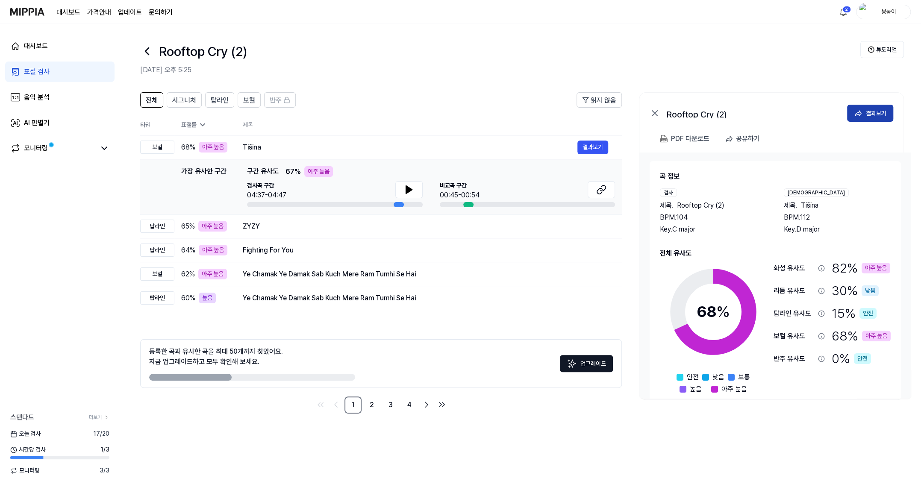
click at [829, 113] on div "결과보기" at bounding box center [876, 113] width 21 height 9
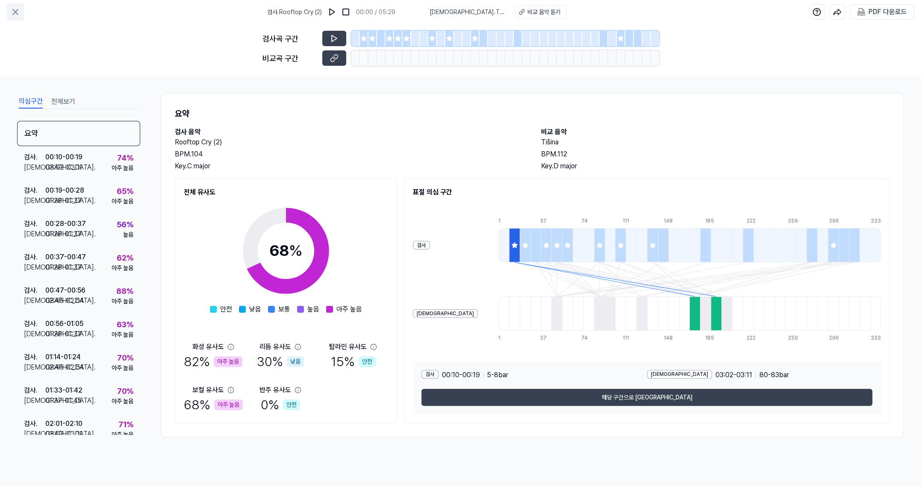
click at [17, 14] on icon at bounding box center [15, 12] width 10 height 10
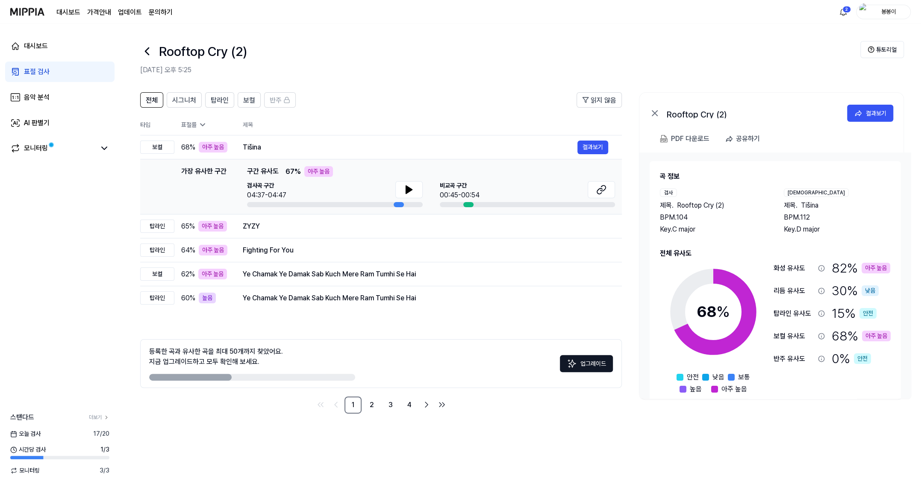
click at [149, 13] on link "문의하기" at bounding box center [161, 12] width 24 height 10
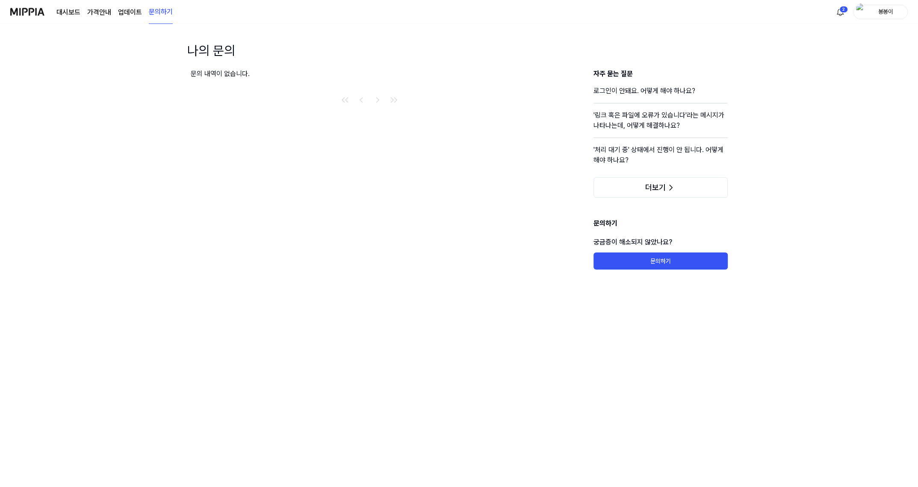
click at [125, 16] on link "업데이트" at bounding box center [130, 12] width 24 height 10
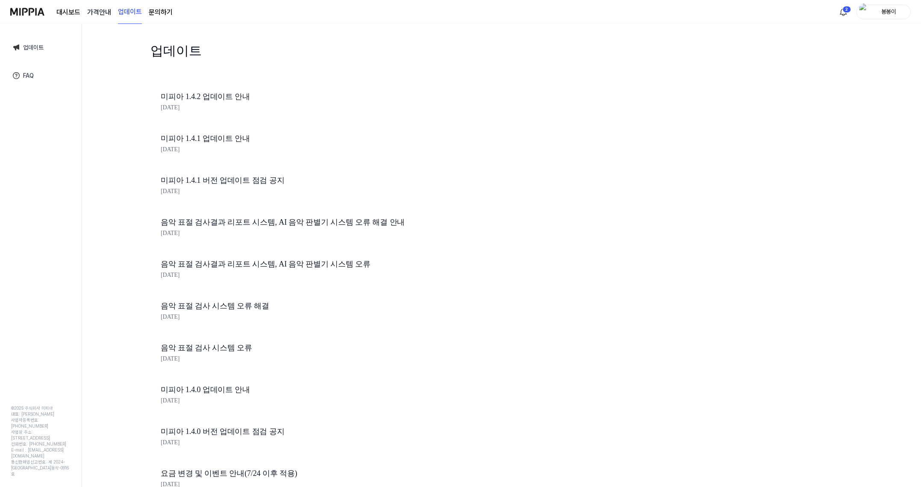
click at [92, 12] on 버튼 "가격안내" at bounding box center [99, 12] width 24 height 10
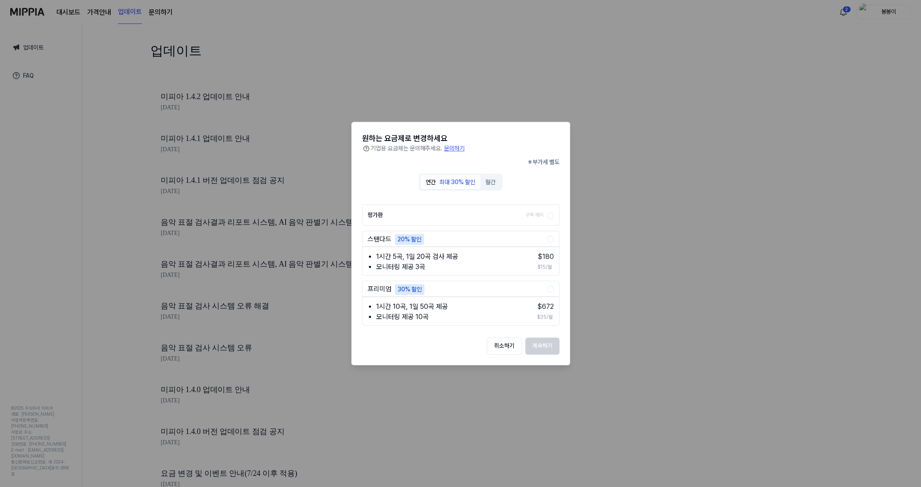
click at [283, 64] on div at bounding box center [460, 243] width 921 height 487
click at [65, 12] on div at bounding box center [460, 243] width 921 height 487
click at [625, 206] on div at bounding box center [460, 243] width 921 height 487
click at [653, 91] on div at bounding box center [460, 243] width 921 height 487
click at [497, 343] on button "취소하기" at bounding box center [504, 346] width 35 height 17
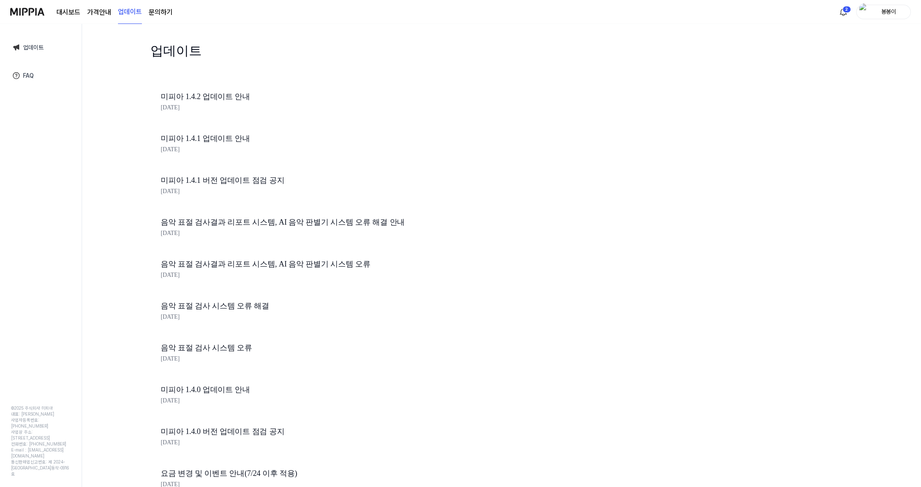
click at [70, 9] on link "대시보드" at bounding box center [68, 12] width 24 height 10
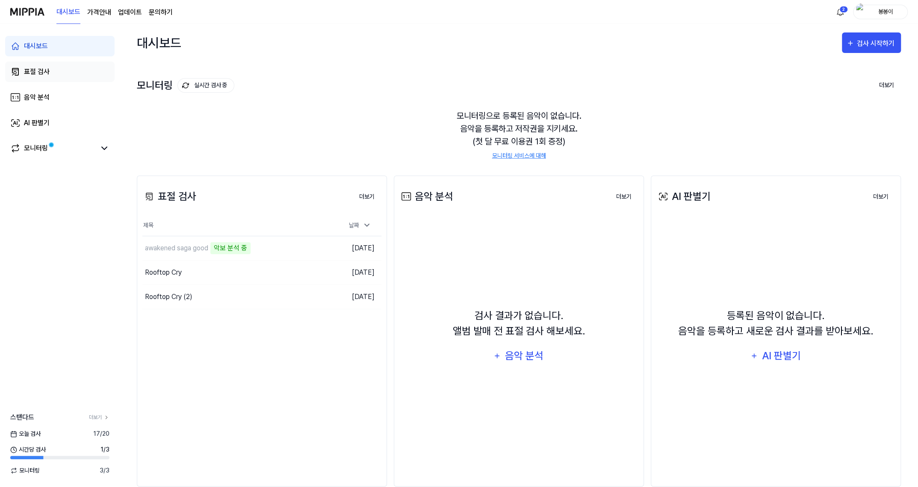
click at [29, 77] on div "표절 검사" at bounding box center [37, 72] width 26 height 10
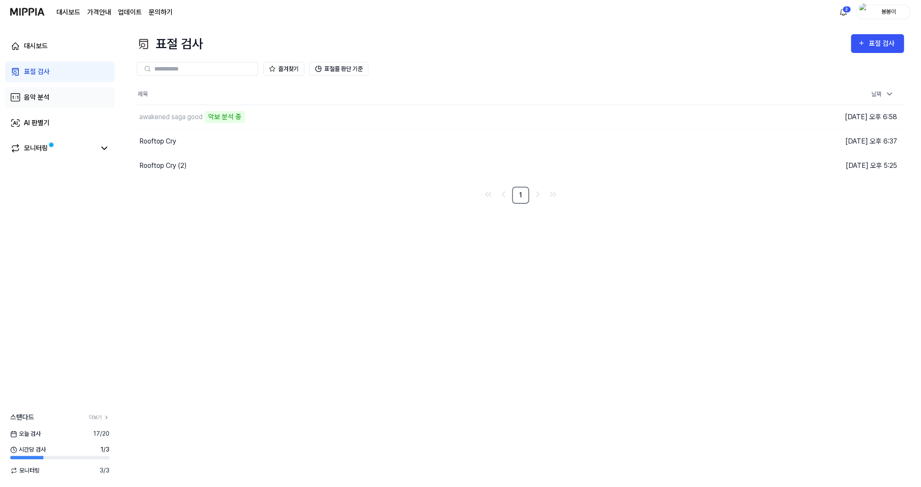
click at [31, 99] on div "음악 분석" at bounding box center [37, 97] width 26 height 10
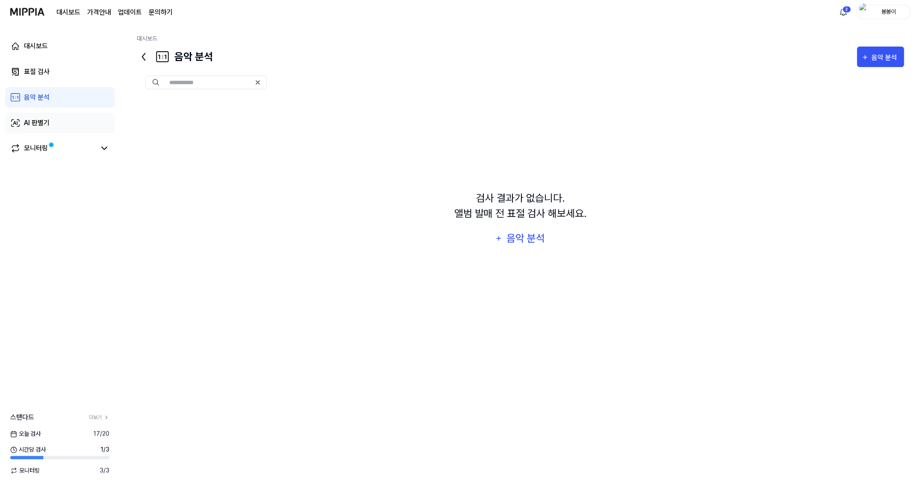
click at [34, 127] on div "AI 판별기" at bounding box center [37, 123] width 26 height 10
click at [39, 147] on div "모니터링" at bounding box center [36, 148] width 24 height 10
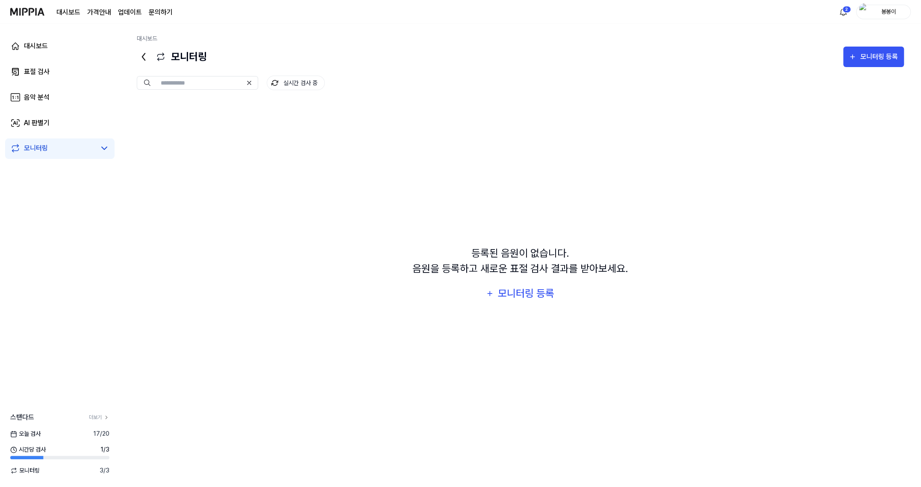
click at [27, 15] on img at bounding box center [27, 12] width 34 height 24
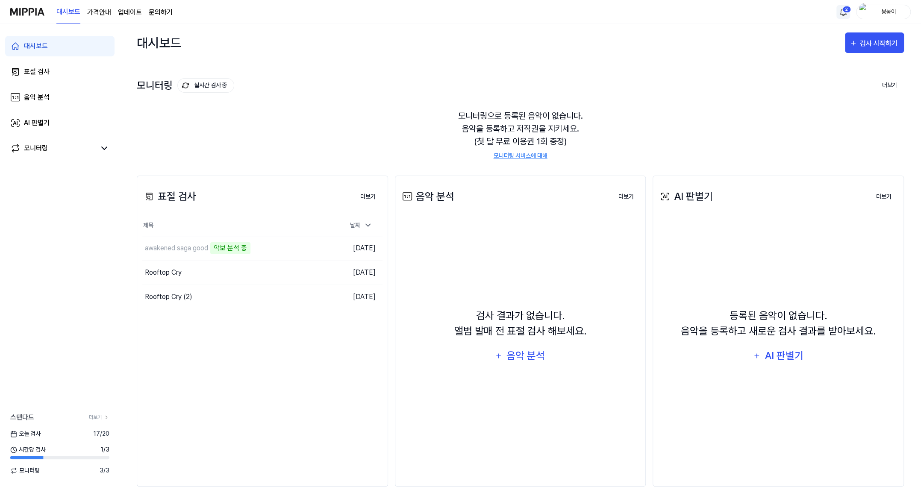
click at [829, 14] on html "대시보드 가격안내 업데이트 문의하기 2 봉봉이 대시보드 표절 검사 음악 분석 AI 판별기 모니터링 스탠다드 더보기 오늘 검사 17 / 20 시…" at bounding box center [460, 243] width 921 height 487
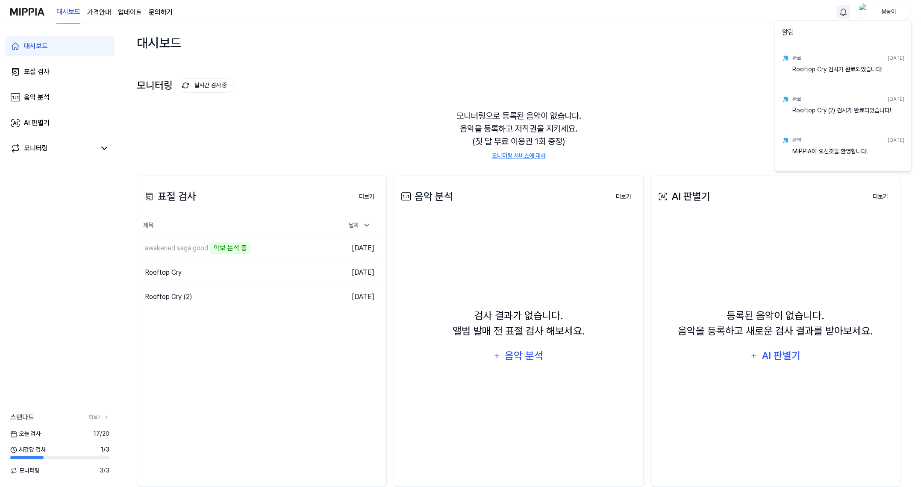
click at [696, 83] on html "대시보드 가격안내 업데이트 문의하기 봉봉이 대시보드 표절 검사 음악 분석 AI 판별기 모니터링 스탠다드 더보기 오늘 검사 17 / 20 시간당…" at bounding box center [460, 243] width 921 height 487
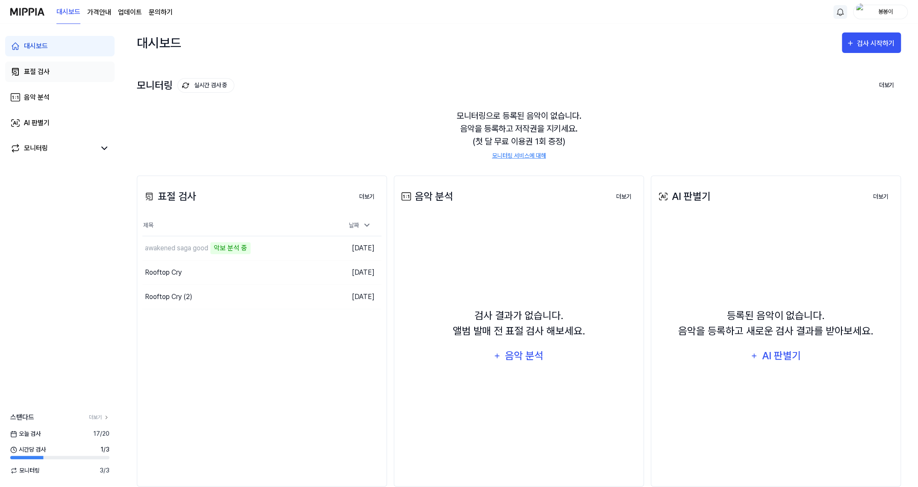
click at [38, 74] on div "표절 검사" at bounding box center [37, 72] width 26 height 10
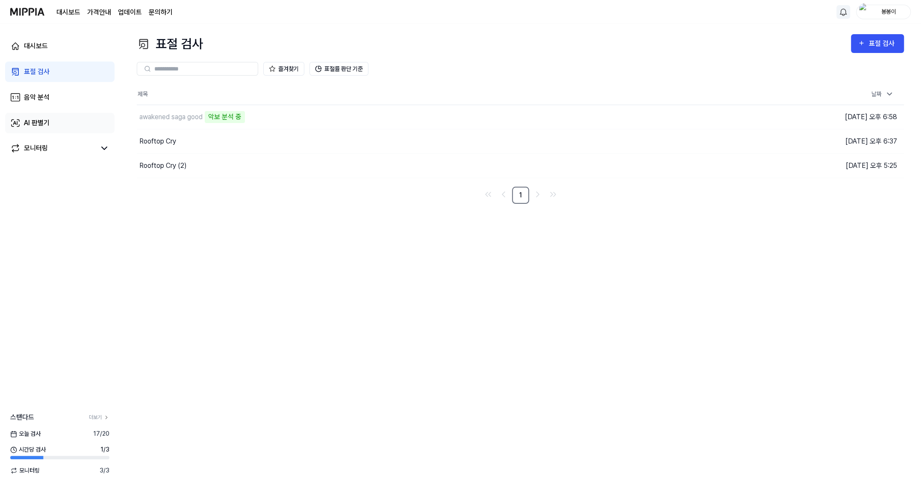
click at [35, 121] on div "AI 판별기" at bounding box center [37, 123] width 26 height 10
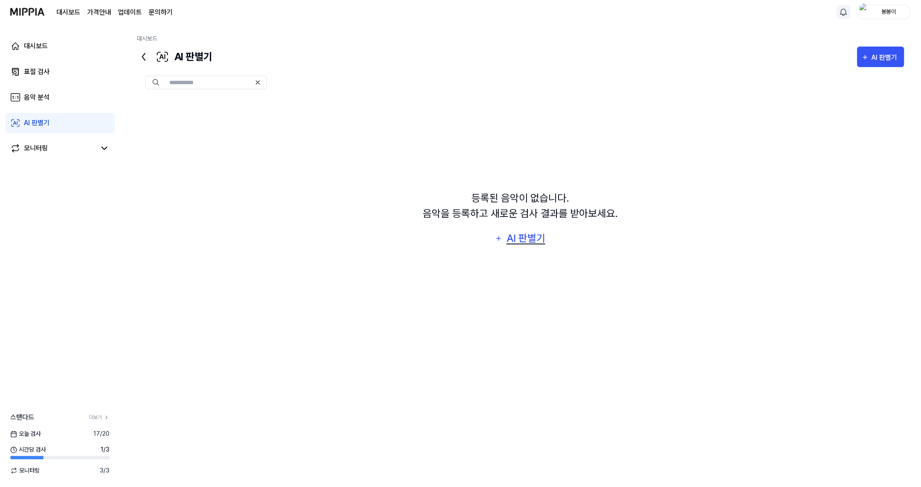
click at [530, 240] on div "AI 판별기" at bounding box center [525, 238] width 41 height 16
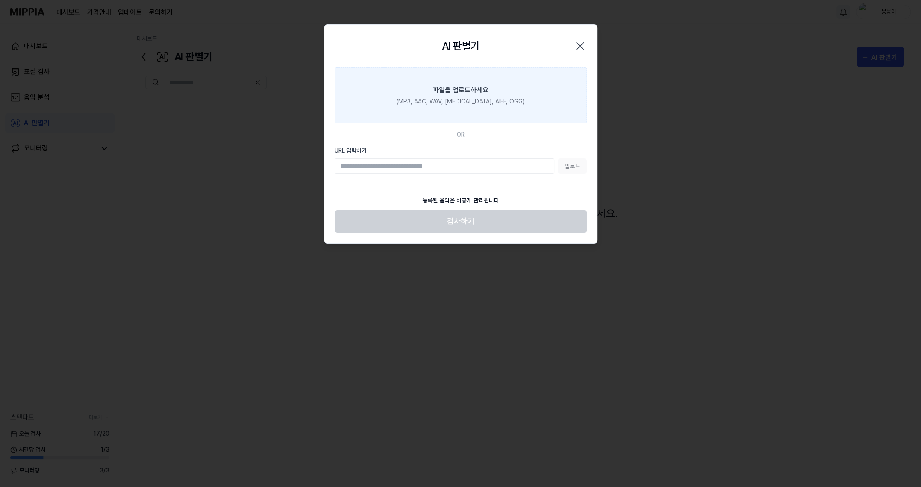
click at [460, 94] on div "파일을 업로드하세요" at bounding box center [461, 90] width 56 height 10
click at [0, 0] on input "파일을 업로드하세요 (MP3, AAC, WAV, FLAC, AIFF, OGG)" at bounding box center [0, 0] width 0 height 0
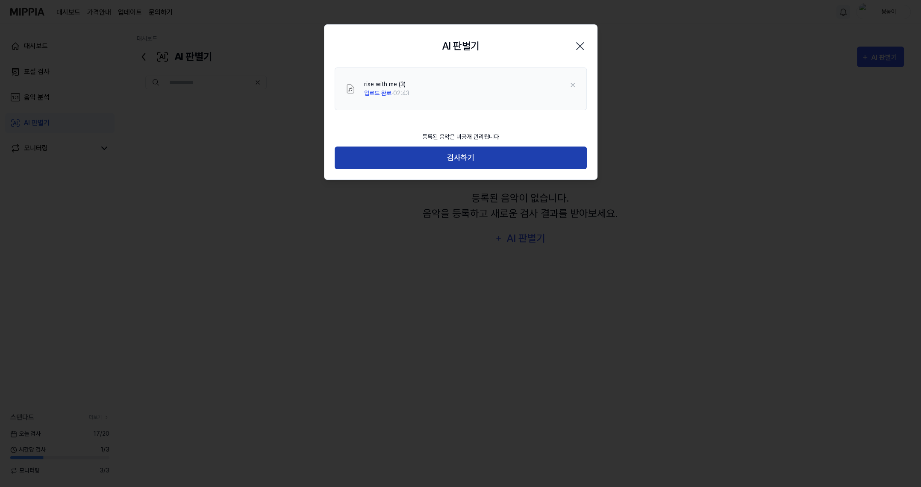
click at [462, 162] on button "검사하기" at bounding box center [461, 158] width 252 height 23
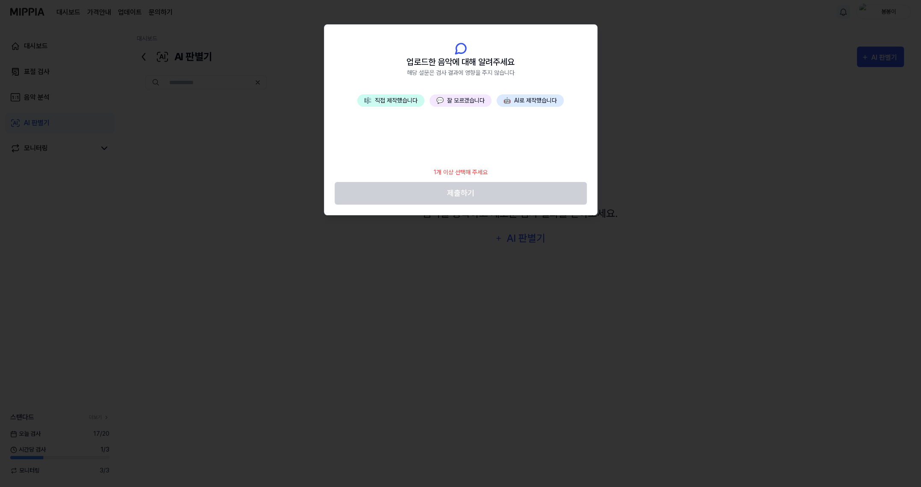
click at [523, 102] on button "🤖 AI로 제작했습니다" at bounding box center [530, 100] width 67 height 12
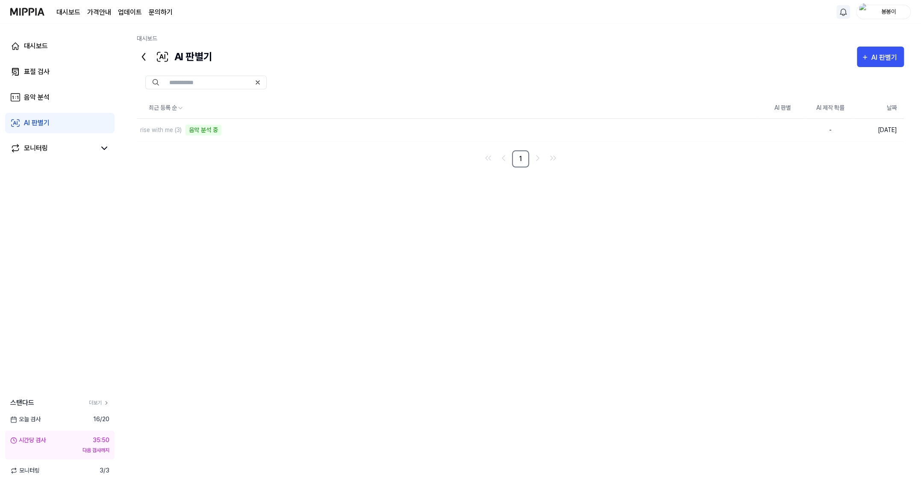
click at [411, 119] on div "rise with me (3) 음악 분석 중" at bounding box center [448, 130] width 622 height 23
click at [417, 81] on div at bounding box center [520, 83] width 767 height 14
click at [44, 73] on div "표절 검사" at bounding box center [37, 72] width 26 height 10
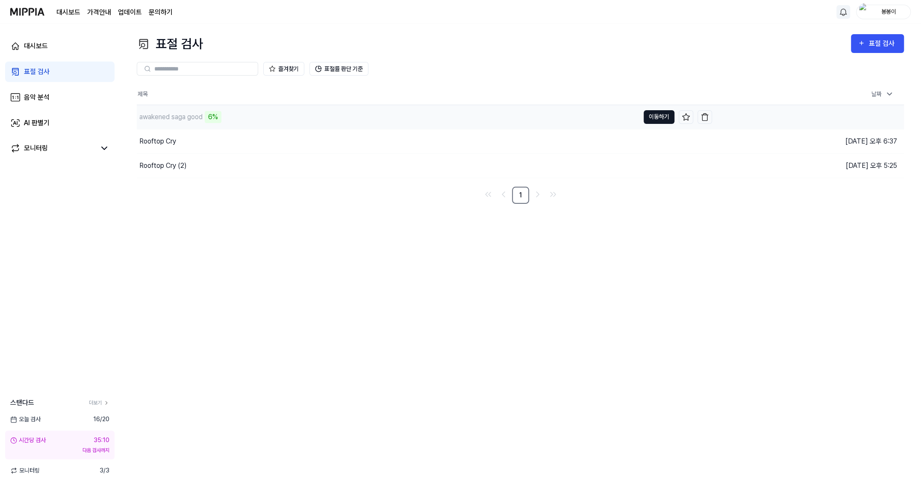
click at [649, 115] on button "이동하기" at bounding box center [659, 117] width 31 height 14
click at [192, 115] on div "awakened saga good" at bounding box center [170, 117] width 63 height 10
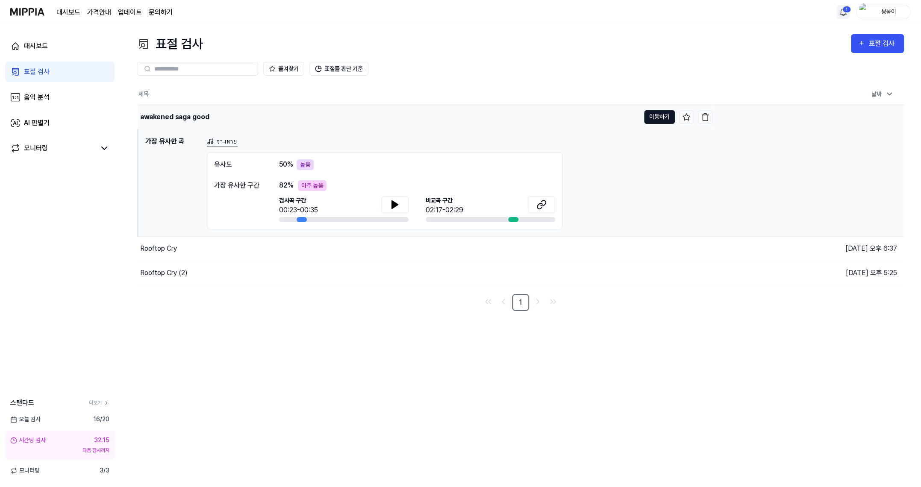
click at [663, 112] on button "이동하기" at bounding box center [659, 117] width 31 height 14
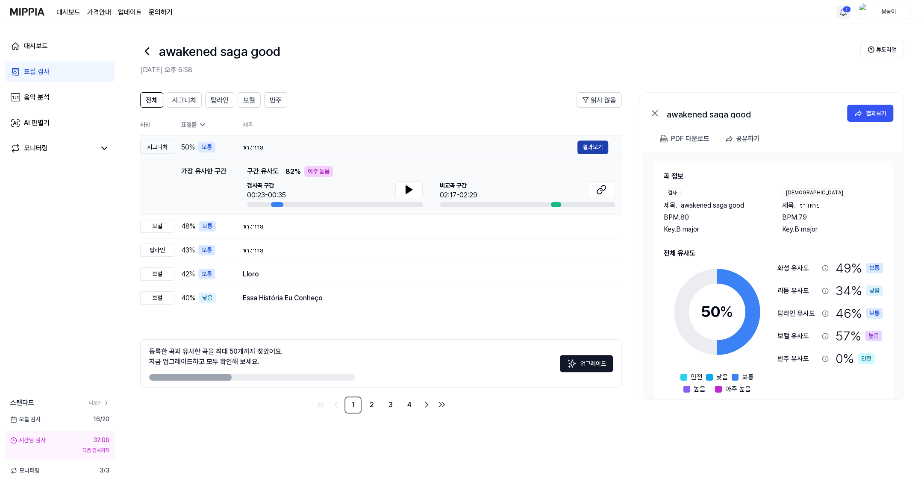
click at [590, 143] on button "결과보기" at bounding box center [593, 148] width 31 height 14
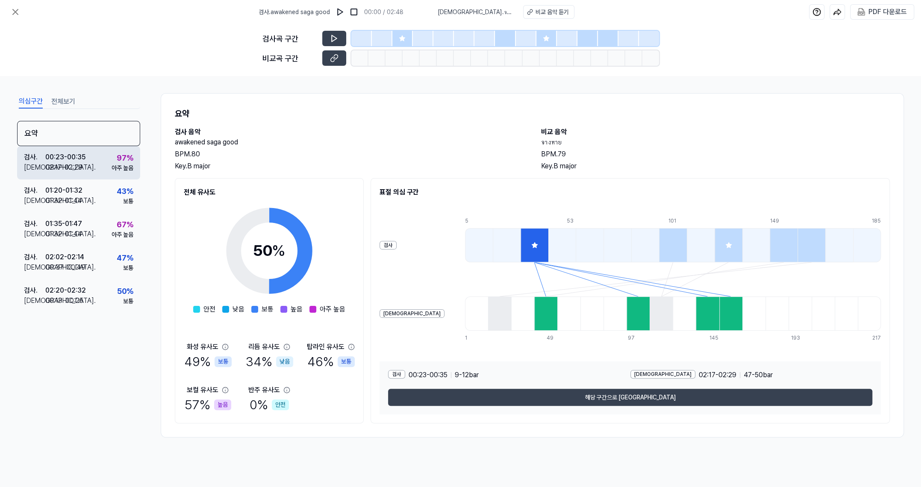
click at [101, 164] on div "검사 . 00:23 - 00:35 비교 . 02:17 - 02:29 97 % 아주 높음" at bounding box center [78, 162] width 123 height 33
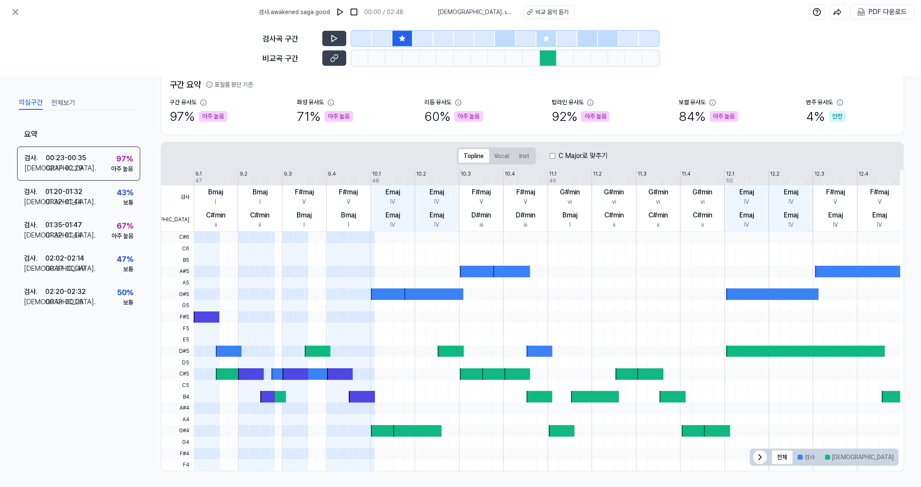
scroll to position [65, 0]
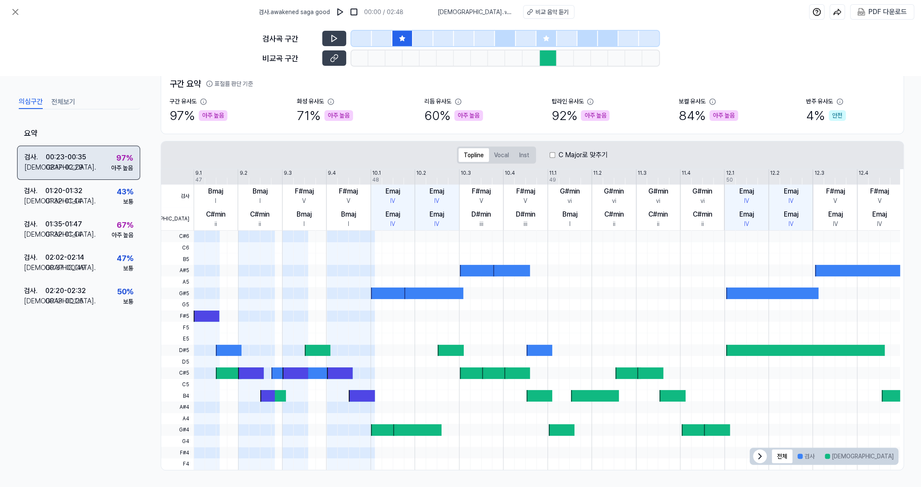
click at [86, 161] on div "00:23 - 00:35" at bounding box center [66, 157] width 40 height 10
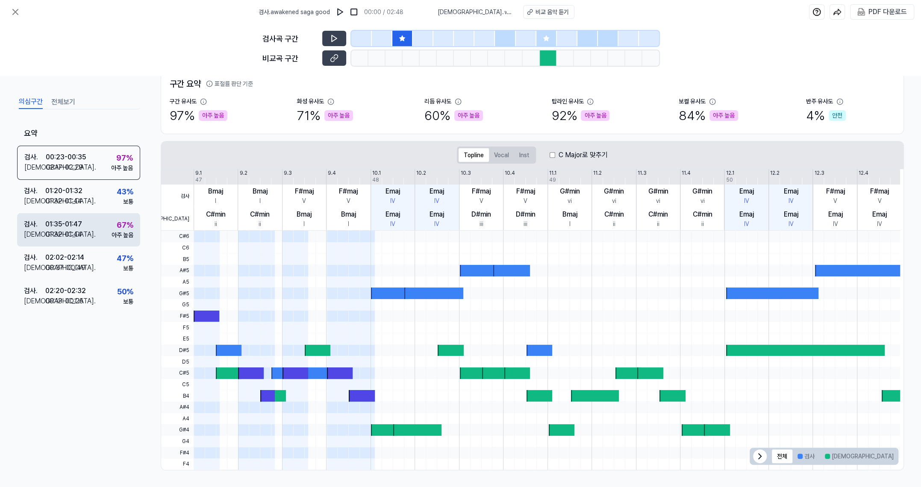
click at [76, 237] on div "01:32 - 01:44" at bounding box center [63, 235] width 37 height 10
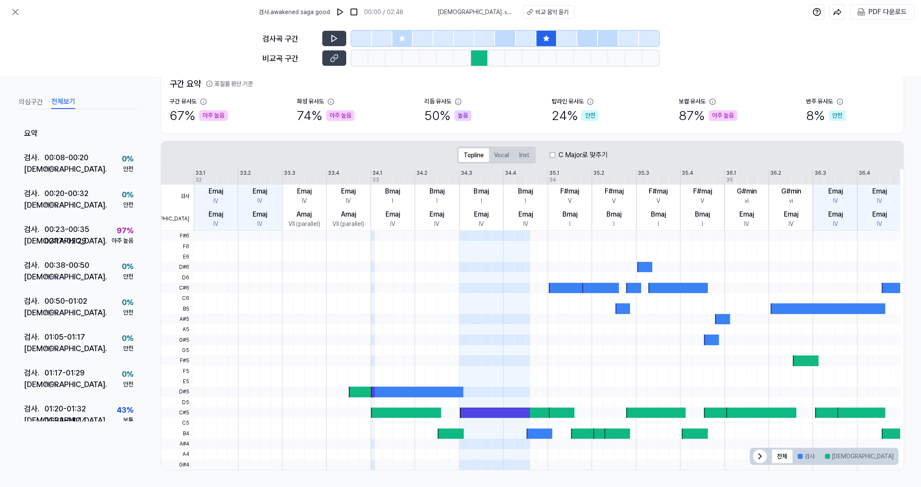
click at [64, 100] on button "전체보기" at bounding box center [63, 102] width 24 height 14
click at [79, 237] on div "02:17 - 02:29" at bounding box center [65, 241] width 42 height 12
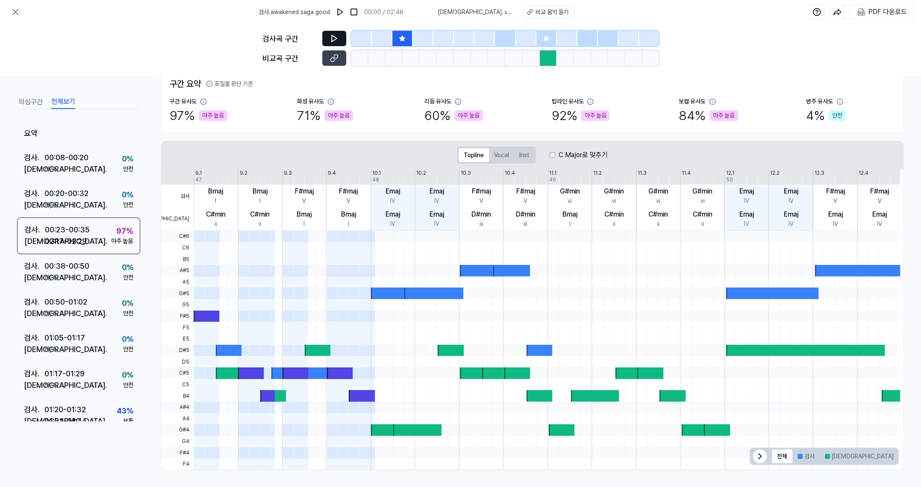
click at [335, 39] on icon at bounding box center [334, 38] width 5 height 6
click at [332, 59] on icon at bounding box center [334, 58] width 9 height 9
click at [547, 65] on div at bounding box center [548, 57] width 17 height 15
click at [335, 61] on icon at bounding box center [334, 58] width 9 height 9
click at [544, 60] on div at bounding box center [548, 57] width 17 height 15
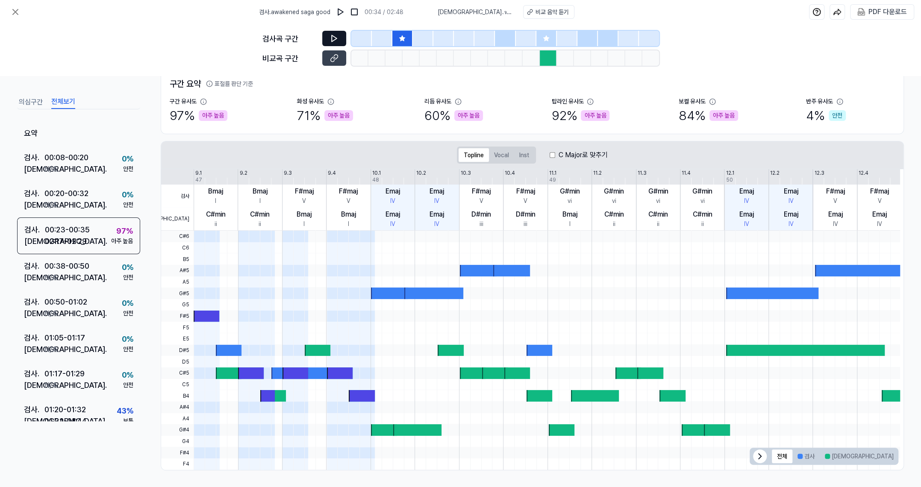
click at [333, 41] on icon at bounding box center [334, 38] width 5 height 6
click at [336, 38] on icon at bounding box center [335, 38] width 1 height 6
click at [536, 12] on div "비교 음악 듣기" at bounding box center [552, 12] width 33 height 9
click at [523, 13] on button "비교 음악 듣기" at bounding box center [548, 12] width 51 height 14
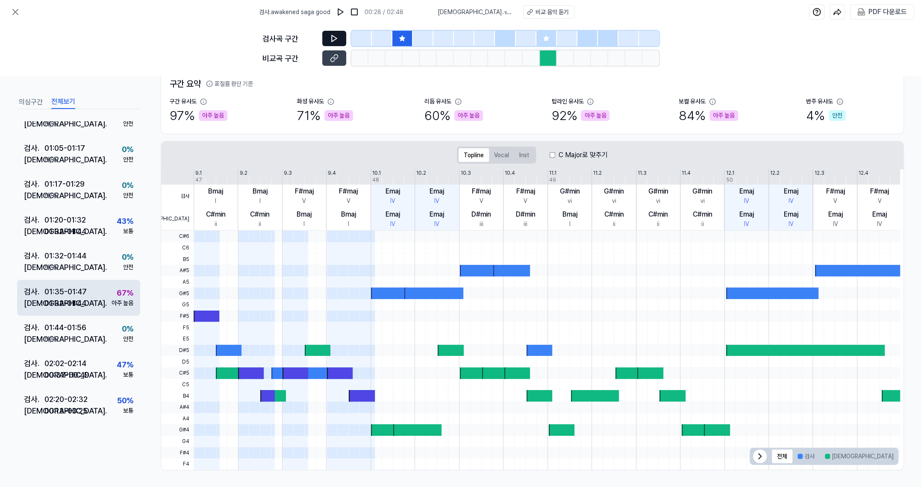
click at [82, 298] on div "01:32 - 01:44" at bounding box center [65, 304] width 42 height 12
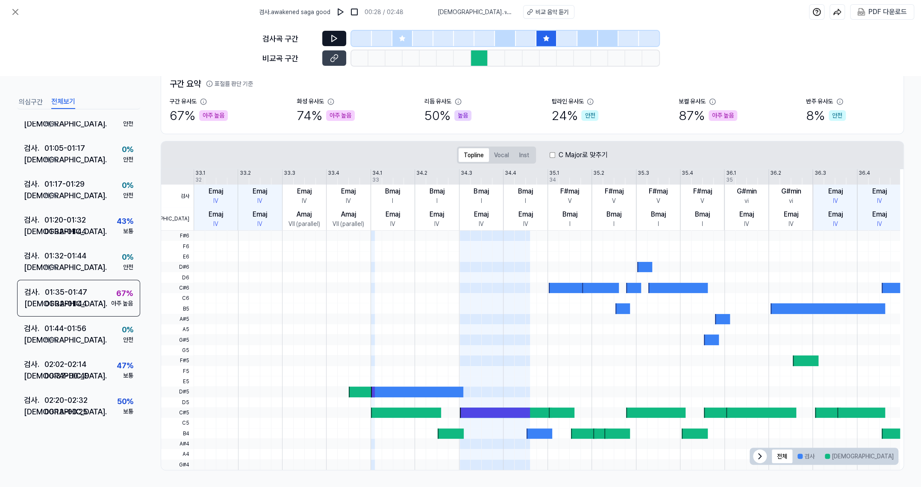
click at [332, 36] on icon at bounding box center [334, 38] width 9 height 9
click at [333, 39] on icon at bounding box center [334, 38] width 9 height 9
click at [333, 59] on icon at bounding box center [335, 57] width 4 height 5
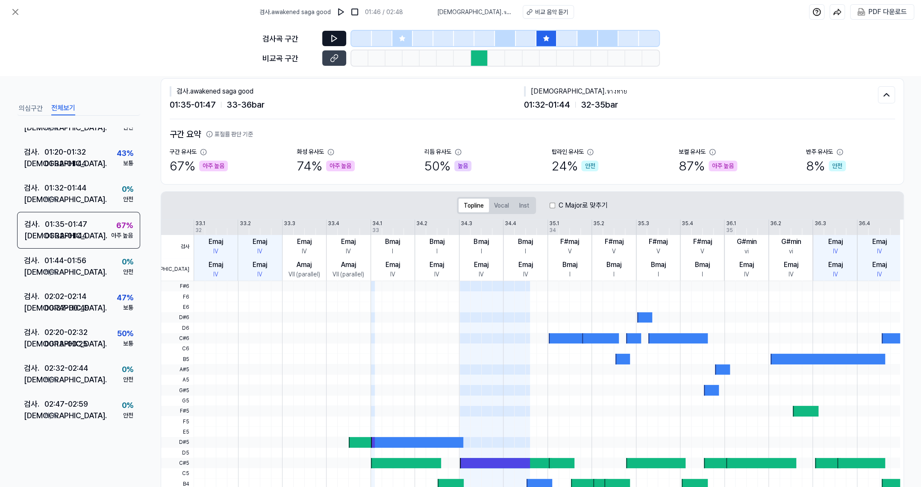
scroll to position [0, 0]
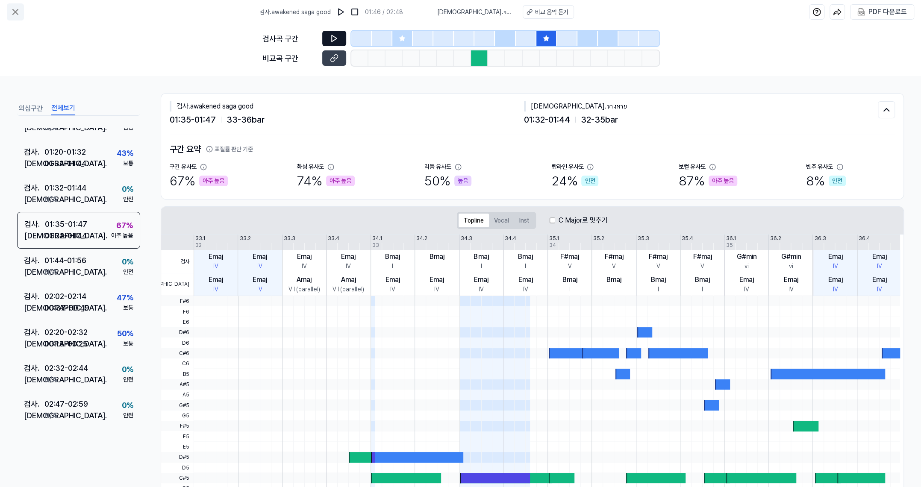
click at [12, 9] on icon at bounding box center [15, 12] width 10 height 10
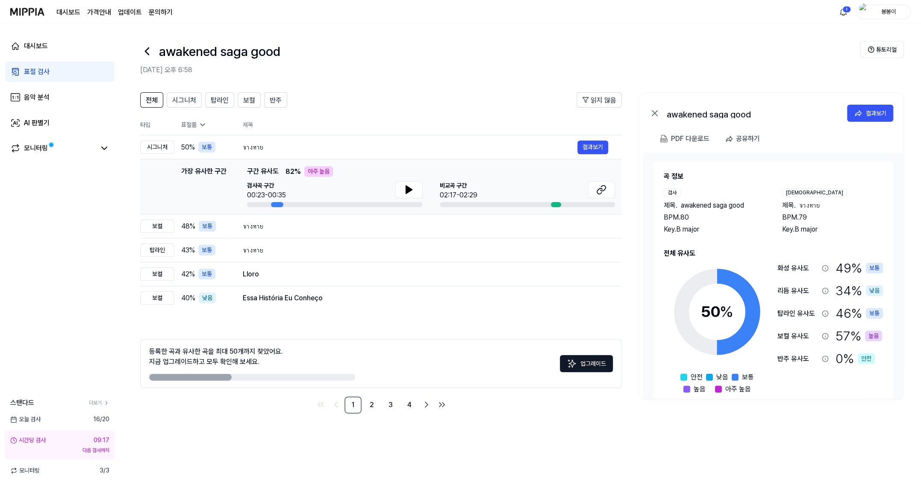
click at [35, 76] on div "표절 검사" at bounding box center [37, 72] width 26 height 10
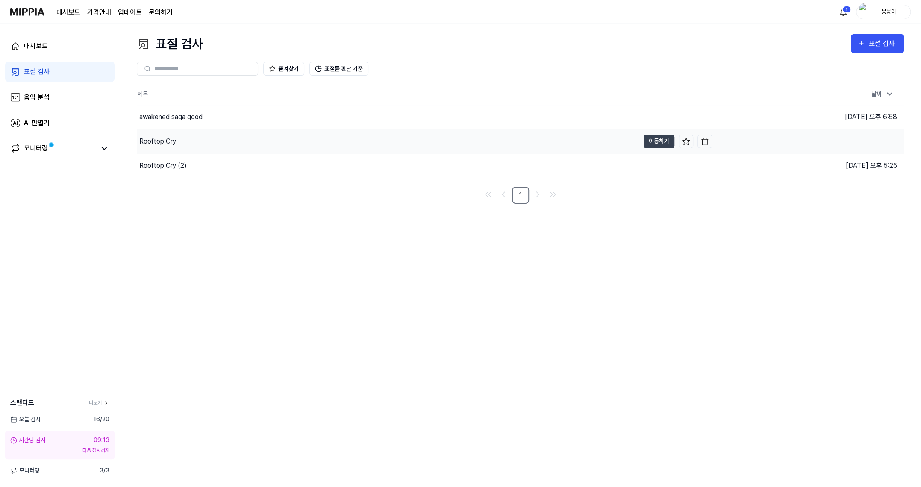
click at [168, 145] on div "Rooftop Cry" at bounding box center [157, 141] width 37 height 10
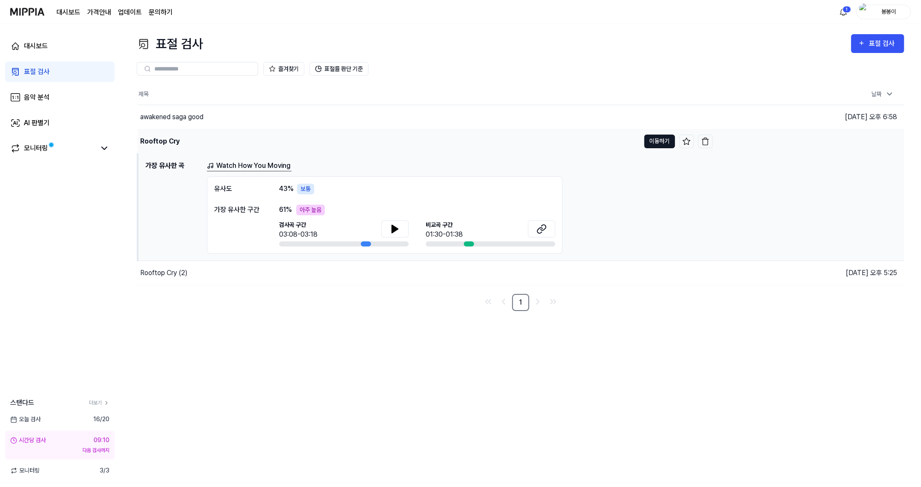
click at [656, 142] on button "이동하기" at bounding box center [659, 142] width 31 height 14
